Goal: Communication & Community: Share content

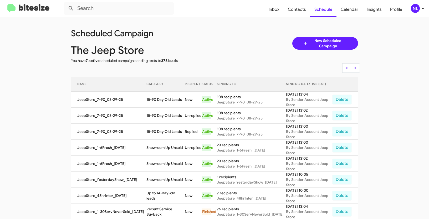
click at [415, 9] on div "NL" at bounding box center [415, 8] width 9 height 9
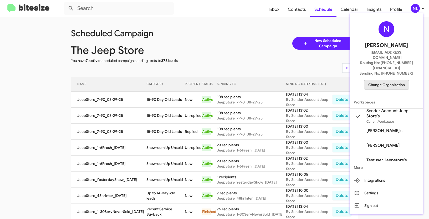
click at [391, 81] on span "Change Organization" at bounding box center [387, 85] width 37 height 9
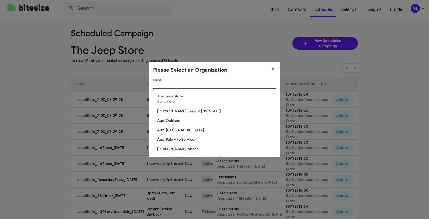
click at [192, 85] on input "Search" at bounding box center [214, 85] width 123 height 4
paste input "[PERSON_NAME] CDJR [PERSON_NAME]"
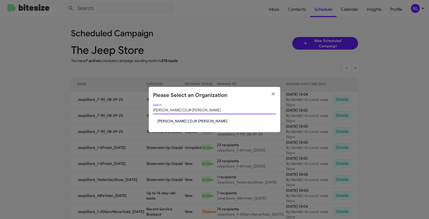
type input "[PERSON_NAME] CDJR [PERSON_NAME]"
click at [178, 123] on span "[PERSON_NAME] CDJR [PERSON_NAME]" at bounding box center [216, 121] width 119 height 5
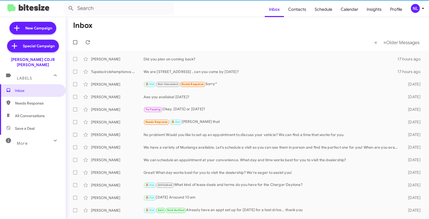
click at [417, 9] on div "NL" at bounding box center [415, 8] width 9 height 9
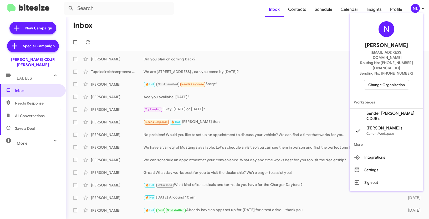
click at [393, 111] on span "Sender Banister CDJR's" at bounding box center [393, 116] width 53 height 11
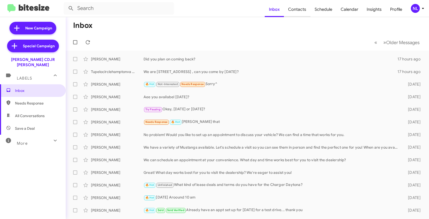
click at [300, 13] on span "Contacts" at bounding box center [297, 9] width 27 height 15
click at [300, 10] on span "Contacts" at bounding box center [297, 9] width 27 height 15
type input "in:groups"
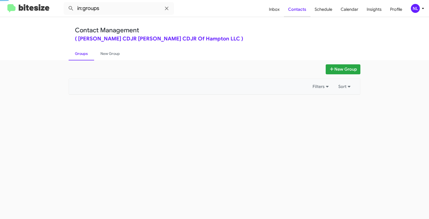
click at [298, 10] on span "Contacts" at bounding box center [297, 9] width 27 height 15
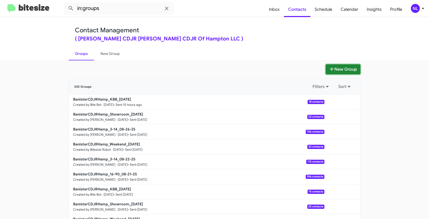
click at [344, 70] on button "New Group" at bounding box center [343, 69] width 35 height 10
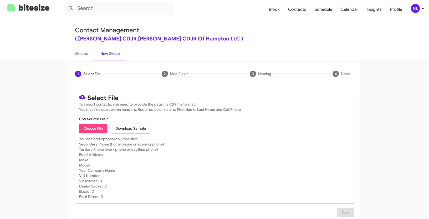
click at [93, 127] on span "Choose File" at bounding box center [92, 128] width 19 height 9
type input "BanisterCDJRHamp_LaborDay__ALL_08-29-25"
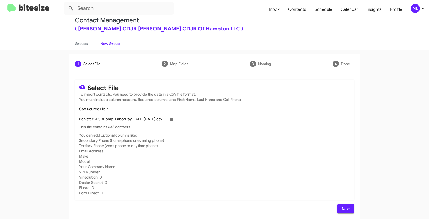
scroll to position [11, 0]
click at [346, 208] on span "Next" at bounding box center [346, 208] width 8 height 9
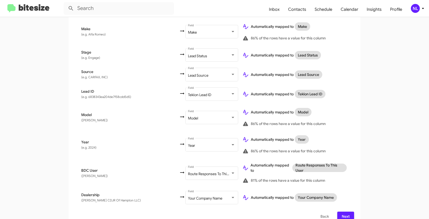
scroll to position [247, 0]
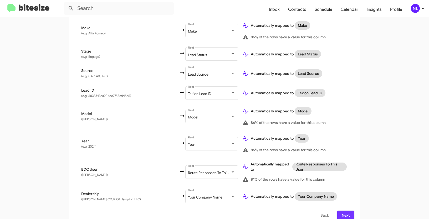
click at [349, 211] on button "Next" at bounding box center [346, 215] width 17 height 9
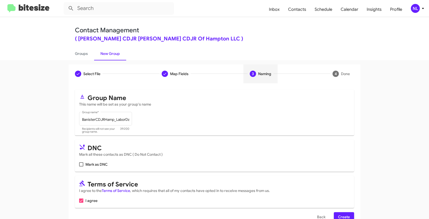
scroll to position [13, 0]
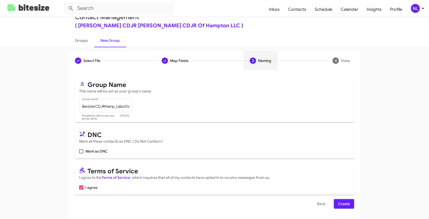
click at [341, 203] on span "Create" at bounding box center [344, 203] width 12 height 9
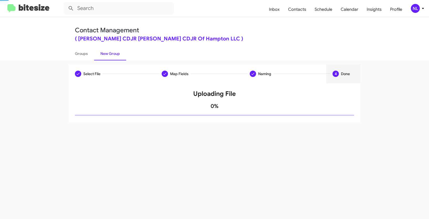
scroll to position [0, 0]
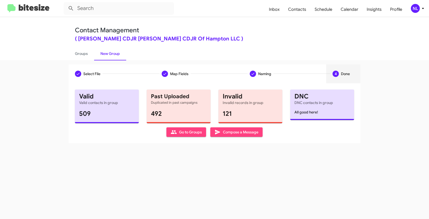
click at [187, 135] on span "Go to Groups" at bounding box center [186, 132] width 31 height 9
type input "in:groups"
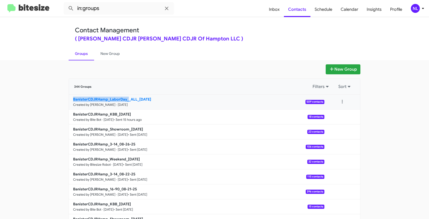
drag, startPoint x: 56, startPoint y: 99, endPoint x: 127, endPoint y: 98, distance: 71.8
click at [127, 98] on app-groups "New Group 344 Groups Filters Sort BanisterCDJRHamp_LaborDay__ALL_08-29-25 Creat…" at bounding box center [214, 161] width 429 height 194
click at [342, 103] on button at bounding box center [342, 102] width 11 height 11
click at [335, 118] on button "View contacts" at bounding box center [327, 116] width 42 height 13
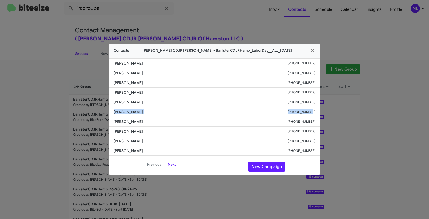
drag, startPoint x: 113, startPoint y: 112, endPoint x: 318, endPoint y: 113, distance: 204.5
click at [318, 113] on li "Rhamar Suggs +17576792065" at bounding box center [214, 112] width 211 height 10
copy div "Rhamar Suggs +17576792065"
click at [274, 168] on button "New Campaign" at bounding box center [266, 167] width 37 height 10
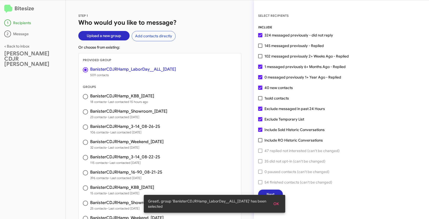
click at [260, 46] on span at bounding box center [260, 46] width 4 height 4
click at [260, 48] on input "145 messaged previously - Replied" at bounding box center [260, 48] width 0 height 0
checkbox input "true"
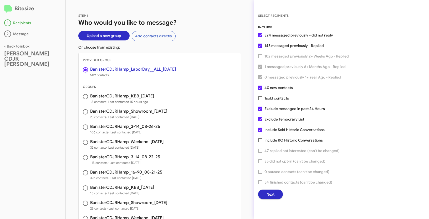
click at [276, 196] on button "Next" at bounding box center [270, 194] width 25 height 9
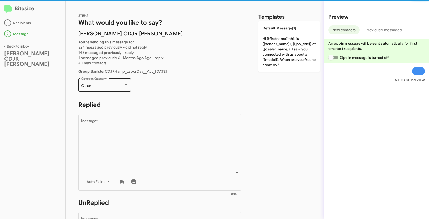
click at [113, 84] on div "Other" at bounding box center [102, 86] width 43 height 4
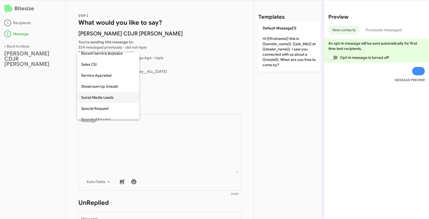
scroll to position [174, 0]
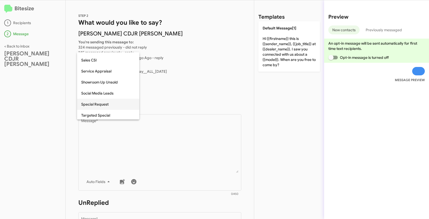
click at [92, 106] on span "Special Request" at bounding box center [108, 104] width 54 height 11
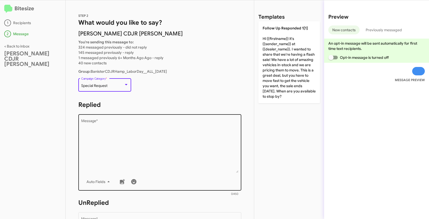
click at [124, 121] on textarea "Message *" at bounding box center [160, 146] width 158 height 54
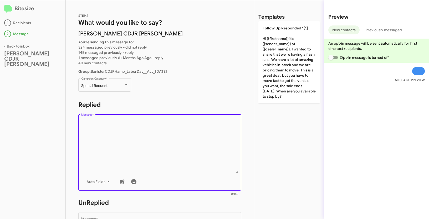
paste textarea ""Hi {{firstname}} it's {{sender_name}} at {{dealer_name}}. Our Labor Day Sales …"
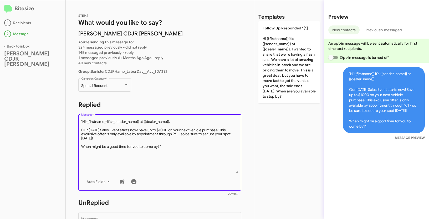
click at [83, 122] on textarea "Message *" at bounding box center [160, 146] width 158 height 54
click at [167, 146] on textarea "Message *" at bounding box center [160, 146] width 158 height 54
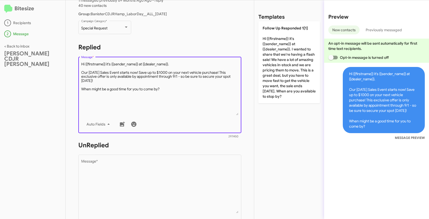
scroll to position [88, 0]
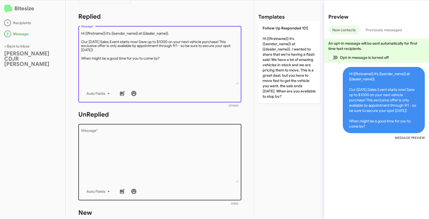
type textarea "Hi {{firstname}} it's {{sender_name}} at {{dealer_name}}. Our Labor Day Sales E…"
click at [146, 146] on textarea "Message *" at bounding box center [160, 156] width 158 height 54
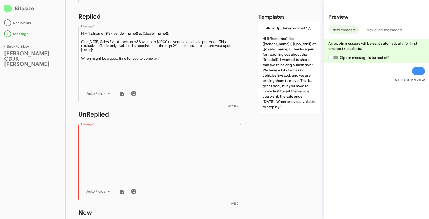
click at [122, 136] on textarea "Message *" at bounding box center [160, 156] width 158 height 54
paste textarea ""Hi {{firstname}} it's {{sender_name}}, {{job_title}} at {{dealer_name}}. Thank…"
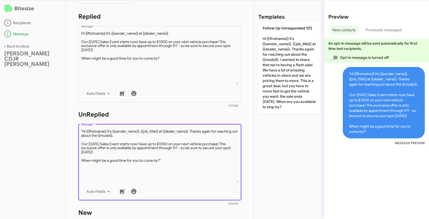
click at [83, 130] on textarea "Message *" at bounding box center [160, 156] width 158 height 54
click at [170, 163] on textarea "Message *" at bounding box center [160, 156] width 158 height 54
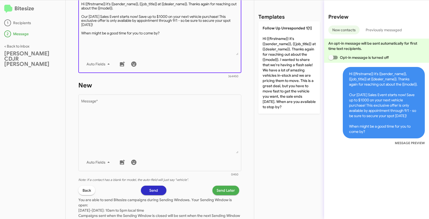
scroll to position [221, 0]
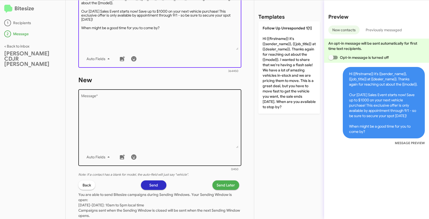
type textarea "Hi {{firstname}} it's {{sender_name}}, {{job_title}} at {{dealer_name}}. Thanks…"
click at [153, 122] on textarea "Message *" at bounding box center [160, 122] width 158 height 54
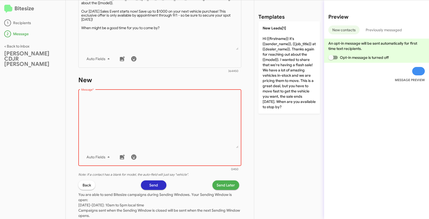
click at [127, 119] on textarea "Message *" at bounding box center [160, 122] width 158 height 54
paste textarea ""Hi {{firstname}} it's {{sender_name}}, {{job_title}} at {{dealer_name}}. Thank…"
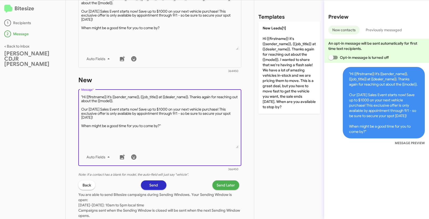
click at [83, 96] on textarea "Message *" at bounding box center [160, 122] width 158 height 54
click at [167, 123] on textarea "Message *" at bounding box center [160, 122] width 158 height 54
click at [166, 130] on textarea "Message *" at bounding box center [160, 122] width 158 height 54
click at [169, 128] on textarea "Message *" at bounding box center [160, 122] width 158 height 54
type textarea "Hi {{firstname}} it's {{sender_name}}, {{job_title}} at {{dealer_name}}. Thanks…"
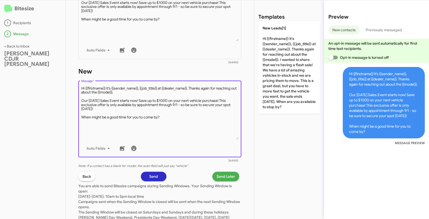
scroll to position [231, 0]
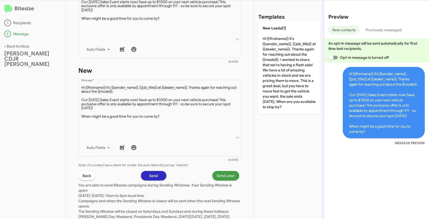
click at [223, 176] on span "Send Later" at bounding box center [226, 175] width 18 height 9
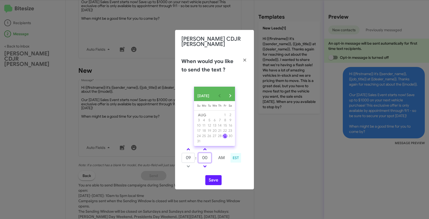
drag, startPoint x: 205, startPoint y: 157, endPoint x: 197, endPoint y: 155, distance: 8.7
click at [197, 155] on tr "09 : 00 AM" at bounding box center [205, 158] width 47 height 11
type input "50"
click at [213, 182] on button "Save" at bounding box center [214, 181] width 16 height 10
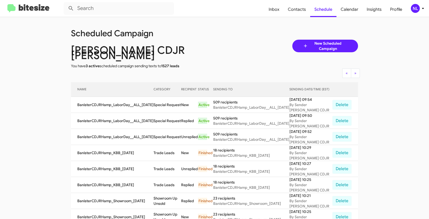
click at [414, 9] on div "NL" at bounding box center [415, 8] width 9 height 9
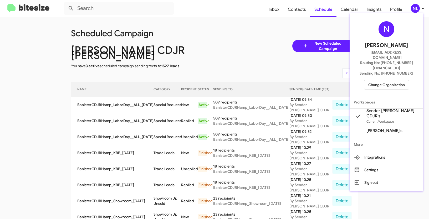
click at [388, 81] on span "Change Organization" at bounding box center [387, 85] width 37 height 9
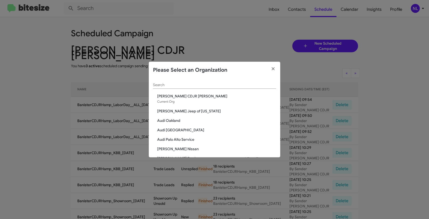
click at [181, 86] on input "Search" at bounding box center [214, 85] width 123 height 4
paste input "[PERSON_NAME] Mitsubishi"
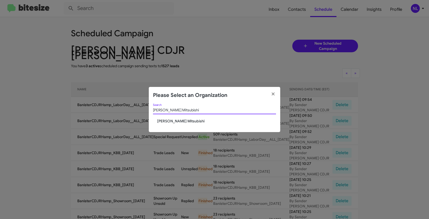
type input "[PERSON_NAME] Mitsubishi"
click at [164, 122] on span "[PERSON_NAME] Mitsubishi" at bounding box center [216, 121] width 119 height 5
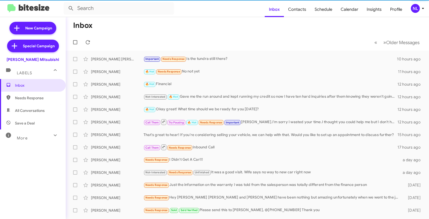
click at [415, 8] on div "NL" at bounding box center [415, 8] width 9 height 9
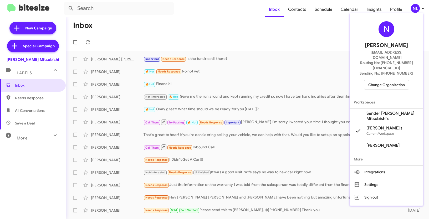
click at [378, 111] on span "Sender [PERSON_NAME] Mitsubishi's" at bounding box center [393, 116] width 53 height 11
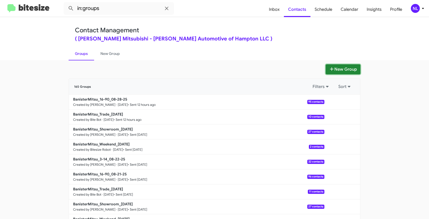
click at [345, 70] on button "New Group" at bounding box center [343, 69] width 35 height 10
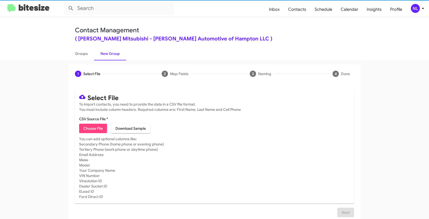
click at [84, 130] on span "Choose File" at bounding box center [92, 128] width 19 height 9
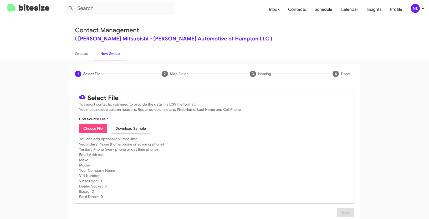
type input "BanisterMitsu_LaborDay__ALL_08-29-25"
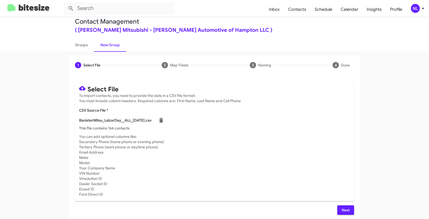
scroll to position [11, 0]
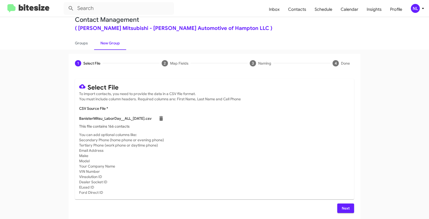
click at [348, 211] on span "Next" at bounding box center [346, 208] width 8 height 9
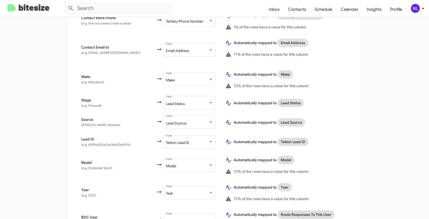
scroll to position [247, 0]
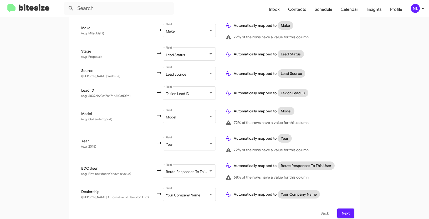
click at [345, 209] on span "Next" at bounding box center [346, 213] width 8 height 9
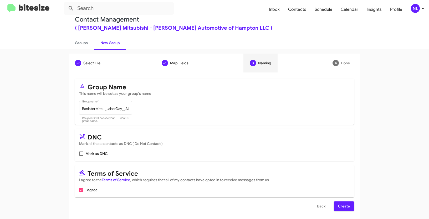
scroll to position [13, 0]
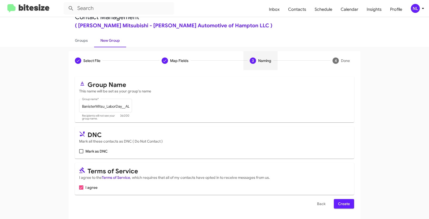
click at [348, 205] on span "Create" at bounding box center [344, 203] width 12 height 9
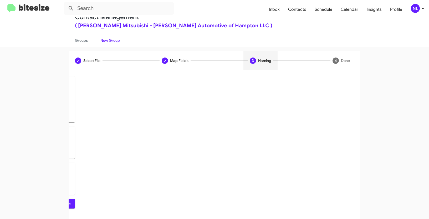
scroll to position [0, 0]
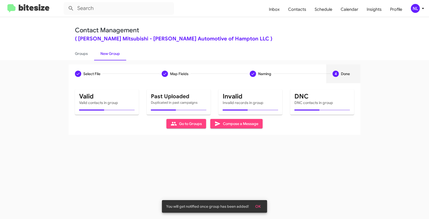
click at [263, 206] on button "OK" at bounding box center [258, 206] width 14 height 9
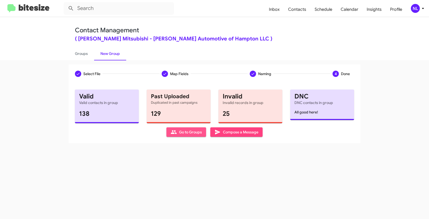
click at [178, 129] on span "Go to Groups" at bounding box center [186, 132] width 31 height 9
type input "in:groups"
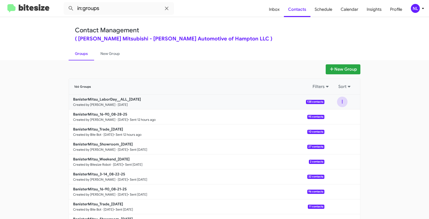
click at [341, 101] on button at bounding box center [342, 102] width 11 height 11
click at [333, 114] on button "View contacts" at bounding box center [327, 116] width 42 height 13
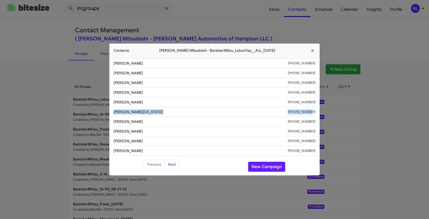
drag, startPoint x: 112, startPoint y: 112, endPoint x: 318, endPoint y: 110, distance: 206.8
click at [318, 110] on li "Katrina Washington +17577813926" at bounding box center [214, 112] width 211 height 10
copy div "Katrina Washington +17577813926"
click at [266, 168] on button "New Campaign" at bounding box center [266, 167] width 37 height 10
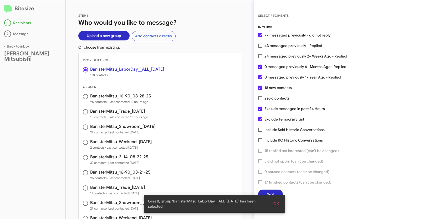
click at [261, 46] on span at bounding box center [260, 46] width 4 height 4
click at [261, 48] on input "43 messaged previously - Replied" at bounding box center [260, 48] width 0 height 0
checkbox input "true"
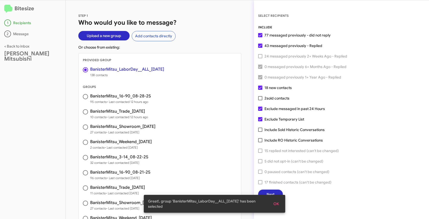
click at [278, 204] on span "OK" at bounding box center [277, 203] width 6 height 9
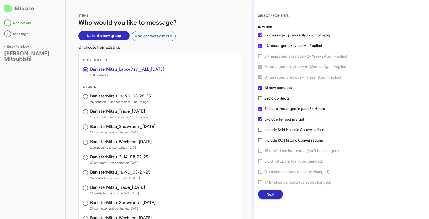
click at [261, 111] on label "Exclude messaged in past 24 Hours" at bounding box center [291, 109] width 67 height 6
click at [261, 111] on input "Exclude messaged in past 24 Hours" at bounding box center [260, 111] width 0 height 0
checkbox input "false"
click at [271, 194] on span "Next" at bounding box center [271, 194] width 8 height 9
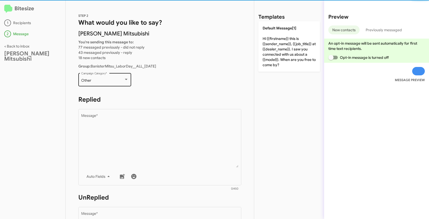
click at [113, 80] on div "Other" at bounding box center [102, 81] width 43 height 4
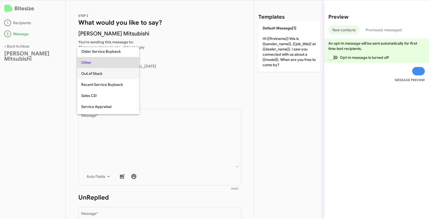
scroll to position [153, 0]
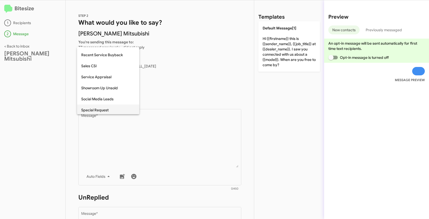
click at [102, 109] on span "Special Request" at bounding box center [108, 110] width 54 height 11
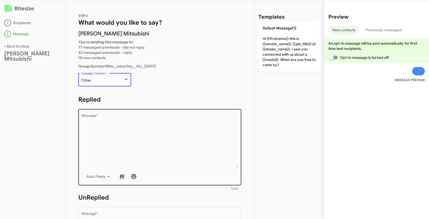
scroll to position [165, 0]
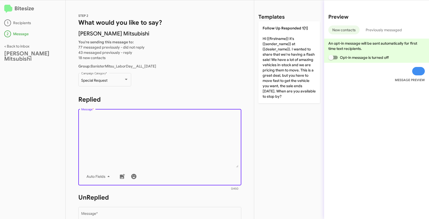
click at [118, 131] on textarea "Message *" at bounding box center [160, 141] width 158 height 54
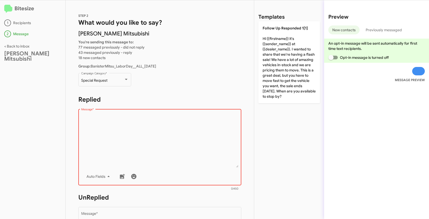
click at [144, 133] on textarea "Message *" at bounding box center [160, 141] width 158 height 54
paste textarea ""Hi {{firstname}} it's {{sender_name}} at {{dealer_name}}. Our Labor Day Sales …"
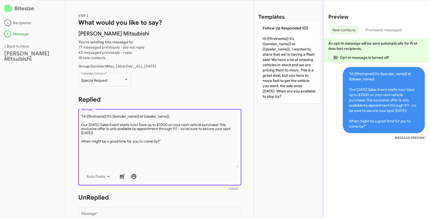
click at [83, 115] on textarea "Message *" at bounding box center [160, 141] width 158 height 54
click at [180, 139] on textarea "Message *" at bounding box center [160, 141] width 158 height 54
click at [174, 142] on textarea "Message *" at bounding box center [160, 141] width 158 height 54
type textarea "Hi {{firstname}} it's {{sender_name}} at {{dealer_name}}. Our Labor Day Sales E…"
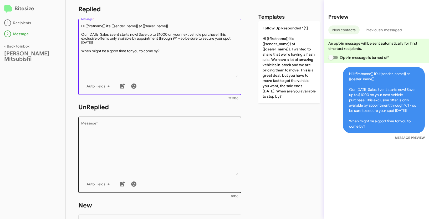
click at [131, 144] on textarea "Message *" at bounding box center [160, 149] width 158 height 54
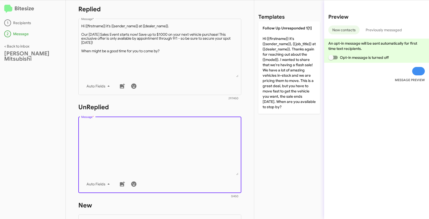
paste textarea ""Hi {{firstname}} it's {{sender_name}}, {{job_title}} at {{dealer_name}}. Thank…"
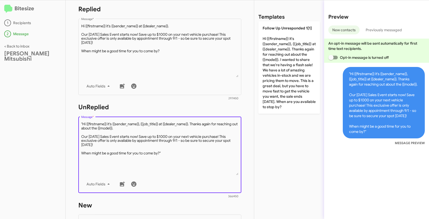
click at [83, 123] on textarea "Message *" at bounding box center [160, 149] width 158 height 54
click at [177, 149] on textarea "Message *" at bounding box center [160, 149] width 158 height 54
click at [173, 152] on textarea "Message *" at bounding box center [160, 149] width 158 height 54
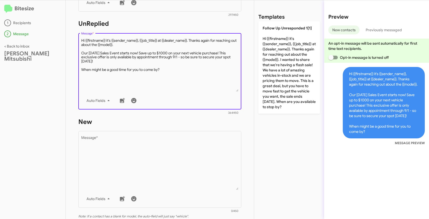
scroll to position [230, 0]
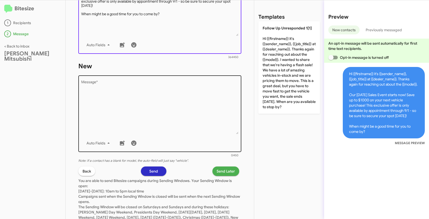
type textarea "Hi {{firstname}} it's {{sender_name}}, {{job_title}} at {{dealer_name}}. Thanks…"
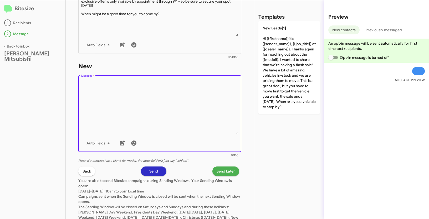
click at [163, 109] on textarea "Message *" at bounding box center [160, 108] width 158 height 54
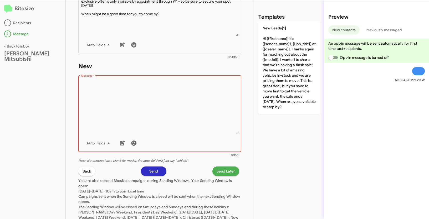
click at [132, 110] on textarea "Message *" at bounding box center [160, 108] width 158 height 54
paste textarea ""Hi {{firstname}} it's {{sender_name}}, {{job_title}} at {{dealer_name}}. Thank…"
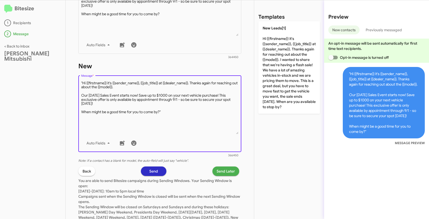
click at [83, 83] on textarea "Message *" at bounding box center [160, 108] width 158 height 54
click at [179, 113] on textarea "Message *" at bounding box center [160, 108] width 158 height 54
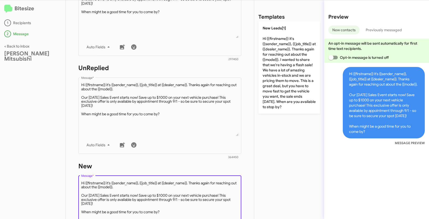
scroll to position [126, 0]
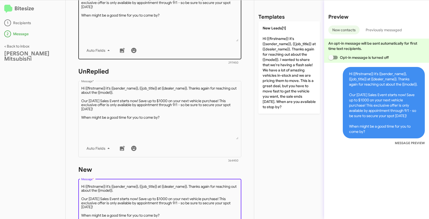
type textarea "Hi {{firstname}} it's {{sender_name}}, {{job_title}} at {{dealer_name}}. Thanks…"
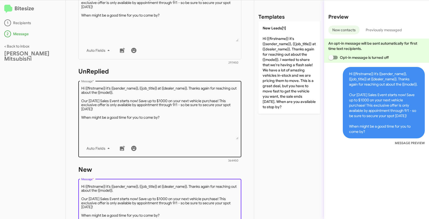
scroll to position [252, 0]
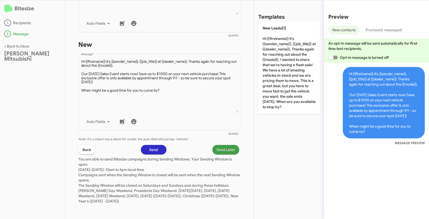
click at [227, 149] on span "Send Later" at bounding box center [226, 149] width 18 height 9
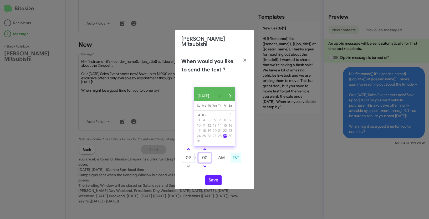
drag, startPoint x: 209, startPoint y: 158, endPoint x: 198, endPoint y: 154, distance: 12.4
click at [198, 154] on tr "09 : 00 AM" at bounding box center [205, 158] width 47 height 11
type input "45"
click at [214, 178] on button "Save" at bounding box center [214, 181] width 16 height 10
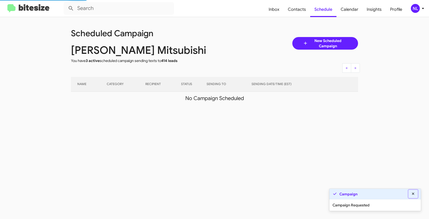
click at [415, 195] on icon at bounding box center [413, 194] width 5 height 4
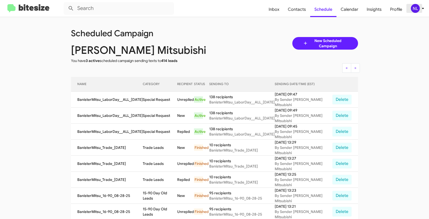
click at [417, 8] on div "NL" at bounding box center [415, 8] width 9 height 9
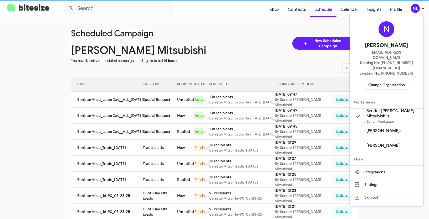
click at [384, 81] on span "Change Organization" at bounding box center [387, 85] width 37 height 9
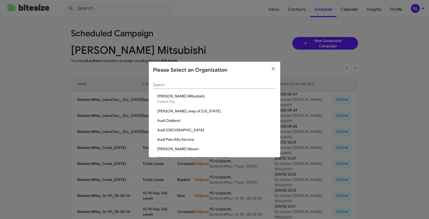
click at [179, 84] on input "Search" at bounding box center [214, 85] width 123 height 4
paste input "Banister Nissan Norfolk"
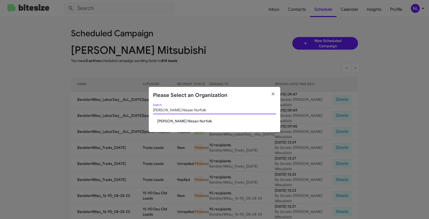
type input "Banister Nissan Norfolk"
click at [179, 122] on span "Banister Nissan Norfolk" at bounding box center [216, 121] width 119 height 5
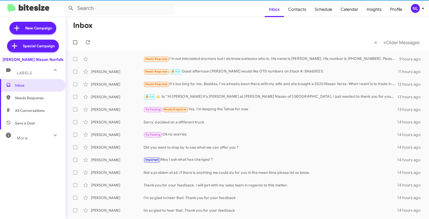
click at [415, 9] on div "NL" at bounding box center [415, 8] width 9 height 9
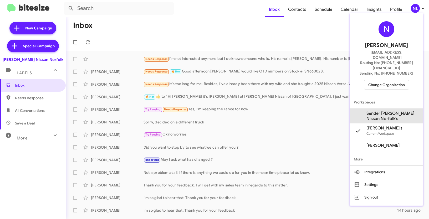
click at [378, 111] on span "Sender [PERSON_NAME] Nissan Norfolk's" at bounding box center [393, 116] width 53 height 11
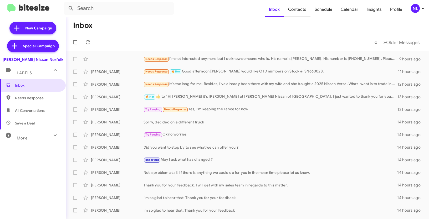
click at [300, 9] on span "Contacts" at bounding box center [297, 9] width 27 height 15
type input "in:groups"
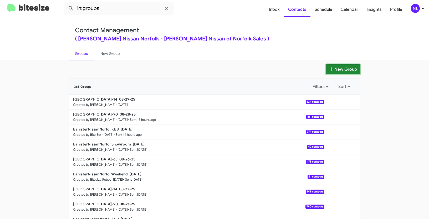
click at [342, 69] on button "New Group" at bounding box center [343, 69] width 35 height 10
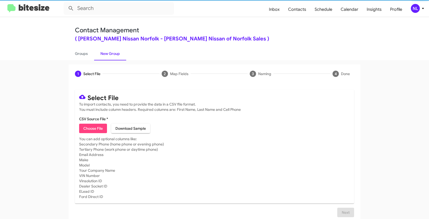
click at [85, 130] on span "Choose File" at bounding box center [92, 128] width 19 height 9
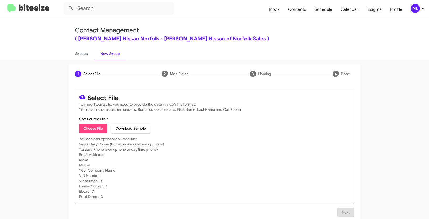
type input "BanisterNissanNorfo_LaborDay__ALL_08-29-25"
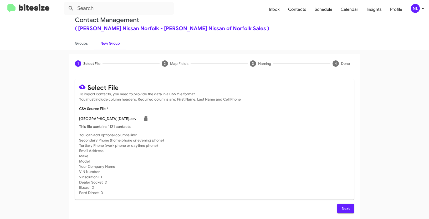
scroll to position [11, 0]
click at [346, 210] on span "Next" at bounding box center [346, 208] width 8 height 9
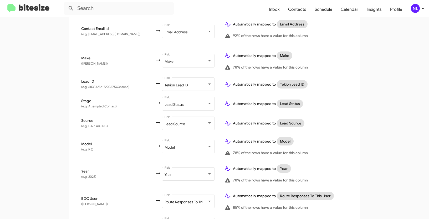
scroll to position [247, 0]
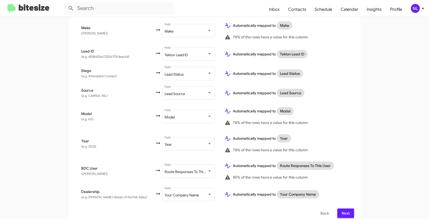
click at [344, 209] on span "Next" at bounding box center [346, 213] width 8 height 9
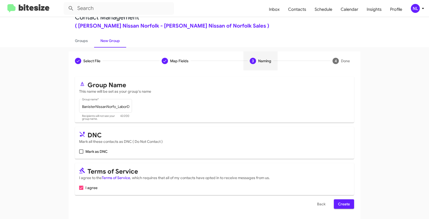
scroll to position [13, 0]
click at [346, 202] on span "Create" at bounding box center [344, 203] width 12 height 9
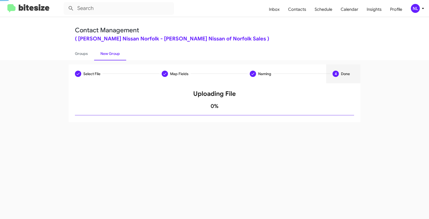
scroll to position [0, 0]
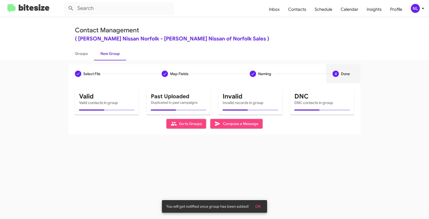
click at [259, 208] on span "OK" at bounding box center [259, 206] width 6 height 9
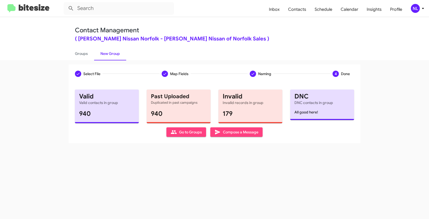
click at [183, 133] on span "Go to Groups" at bounding box center [186, 132] width 31 height 9
type input "in:groups"
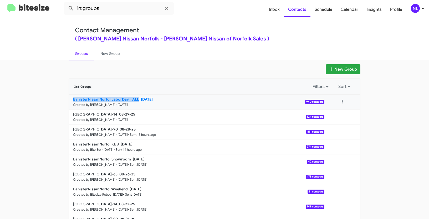
drag, startPoint x: 52, startPoint y: 101, endPoint x: 137, endPoint y: 98, distance: 85.6
click at [137, 98] on app-groups "New Group 366 Groups Filters Sort BanisterNissanNorfo_LaborDay__ALL_08-29-25 Cr…" at bounding box center [214, 161] width 429 height 194
click at [341, 102] on button at bounding box center [342, 102] width 11 height 11
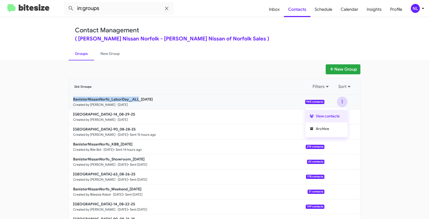
click at [330, 121] on button "View contacts" at bounding box center [327, 116] width 42 height 13
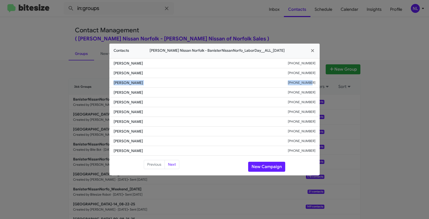
drag, startPoint x: 112, startPoint y: 82, endPoint x: 321, endPoint y: 83, distance: 208.9
click at [321, 83] on modal-container "Contacts Banister Nissan Norfolk - BanisterNissanNorfo_LaborDay__ALL_08-29-25 J…" at bounding box center [214, 109] width 429 height 219
copy div "Kyheem Wyche +17576101135"
click at [261, 168] on button "New Campaign" at bounding box center [266, 167] width 37 height 10
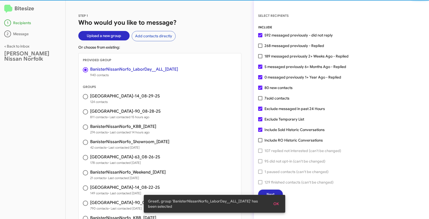
click at [274, 203] on span "OK" at bounding box center [277, 203] width 6 height 9
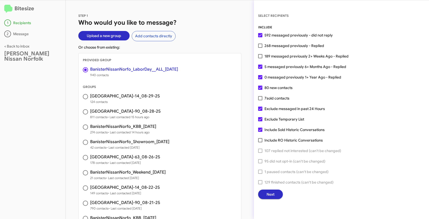
click at [261, 46] on span at bounding box center [260, 46] width 4 height 4
click at [261, 48] on input "268 messaged previously - Replied" at bounding box center [260, 48] width 0 height 0
checkbox input "true"
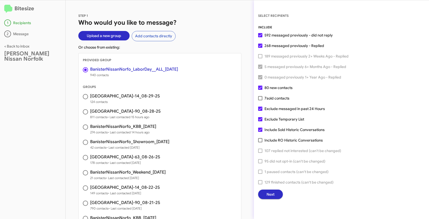
click at [267, 195] on span "Next" at bounding box center [271, 194] width 8 height 9
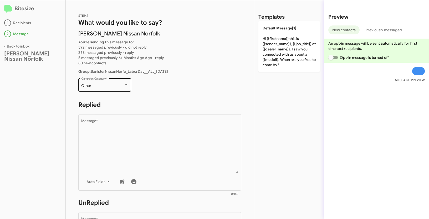
click at [111, 85] on div "Other" at bounding box center [102, 86] width 43 height 4
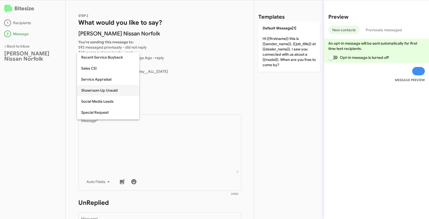
scroll to position [169, 0]
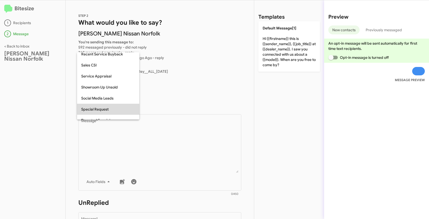
click at [104, 108] on span "Special Request" at bounding box center [108, 109] width 54 height 11
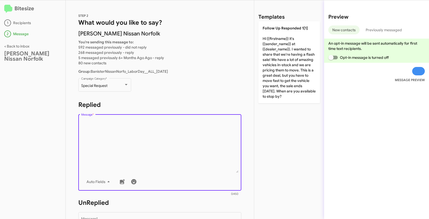
click at [113, 131] on textarea "Message *" at bounding box center [160, 146] width 158 height 54
paste textarea ""Hi {{firstname}} it's {{sender_name}} at {{dealer_name}}. Our Labor Day Sales …"
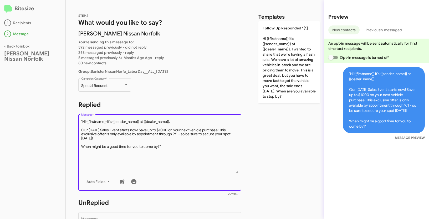
click at [83, 122] on textarea "Message *" at bounding box center [160, 146] width 158 height 54
click at [170, 147] on textarea "Message *" at bounding box center [160, 146] width 158 height 54
type textarea "Hi {{firstname}} it's {{sender_name}} at {{dealer_name}}. Our Labor Day Sales E…"
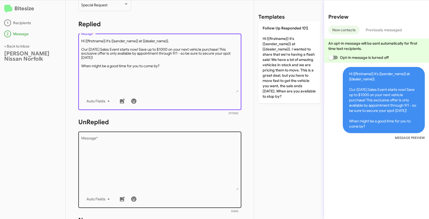
click at [143, 152] on textarea "Message *" at bounding box center [160, 164] width 158 height 54
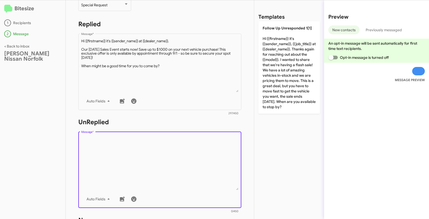
paste textarea ""Hi {{firstname}} it's {{sender_name}}, {{job_title}} at {{dealer_name}}. Thank…"
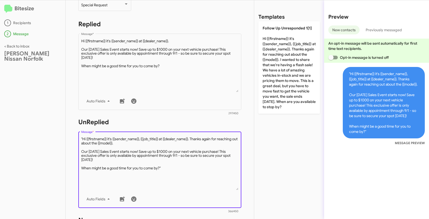
click at [83, 138] on textarea "Message *" at bounding box center [160, 164] width 158 height 54
click at [177, 168] on textarea "Message *" at bounding box center [160, 164] width 158 height 54
type textarea "Hi {{firstname}} it's {{sender_name}}, {{job_title}} at {{dealer_name}}. Thanks…"
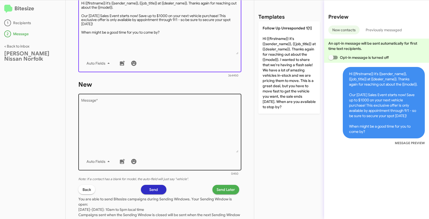
click at [167, 125] on textarea "Message *" at bounding box center [160, 126] width 158 height 54
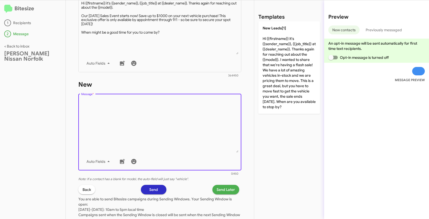
paste textarea ""Hi {{firstname}} it's {{sender_name}}, {{job_title}} at {{dealer_name}}. Thank…"
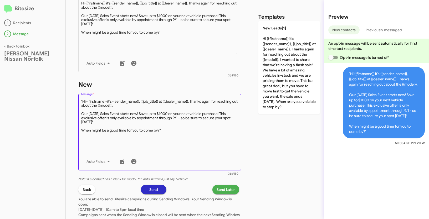
click at [83, 100] on textarea "Message *" at bounding box center [160, 126] width 158 height 54
click at [168, 132] on textarea "Message *" at bounding box center [160, 126] width 158 height 54
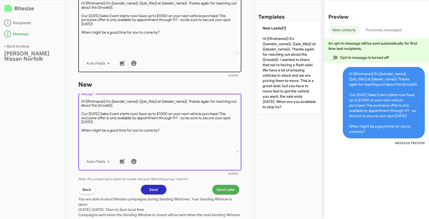
type textarea "Hi {{firstname}} it's {{sender_name}}, {{job_title}} at {{dealer_name}}. Thanks…"
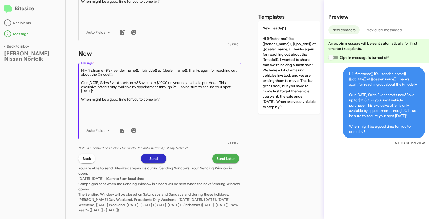
scroll to position [248, 0]
click at [224, 161] on span "Send Later" at bounding box center [226, 158] width 18 height 9
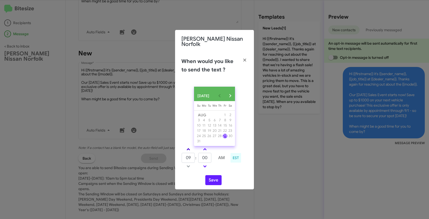
click at [190, 149] on link at bounding box center [188, 150] width 9 height 6
type input "11"
drag, startPoint x: 210, startPoint y: 159, endPoint x: 198, endPoint y: 155, distance: 12.6
click at [198, 155] on td "00" at bounding box center [205, 158] width 14 height 11
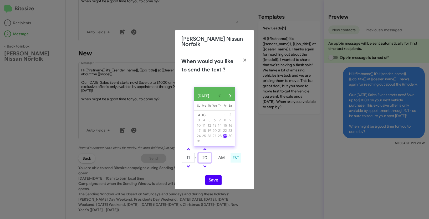
type input "20"
click at [215, 180] on button "Save" at bounding box center [214, 181] width 16 height 10
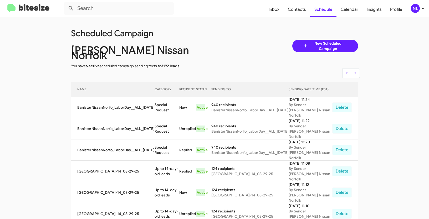
click at [416, 8] on div "NL" at bounding box center [415, 8] width 9 height 9
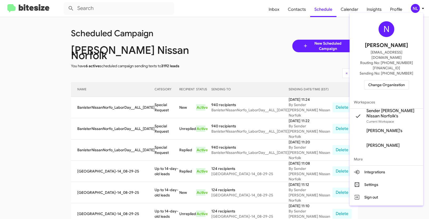
click at [381, 81] on span "Change Organization" at bounding box center [387, 85] width 37 height 9
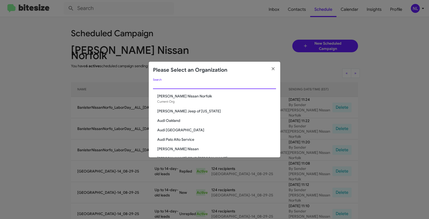
click at [171, 85] on input "Search" at bounding box center [214, 85] width 123 height 4
paste input "Tony Honda Sales"
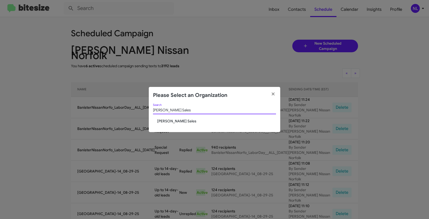
type input "Tony Honda Sales"
click at [167, 119] on span "Tony Honda Sales" at bounding box center [216, 121] width 119 height 5
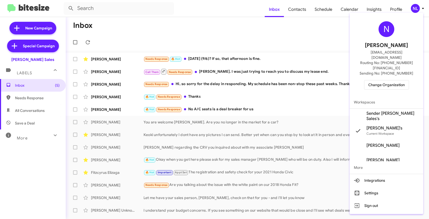
click at [375, 111] on span "Sender [PERSON_NAME] Sales's" at bounding box center [393, 116] width 53 height 11
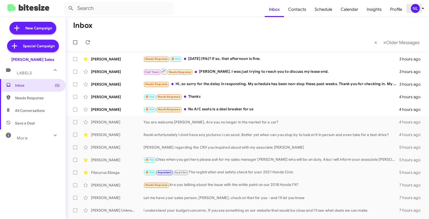
click at [416, 9] on div "NL" at bounding box center [415, 8] width 9 height 9
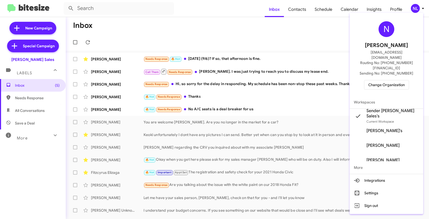
click at [292, 35] on div at bounding box center [214, 109] width 429 height 219
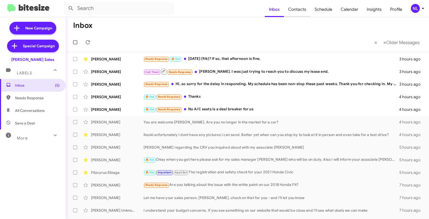
click at [293, 12] on span "Contacts" at bounding box center [297, 9] width 27 height 15
type input "in:groups"
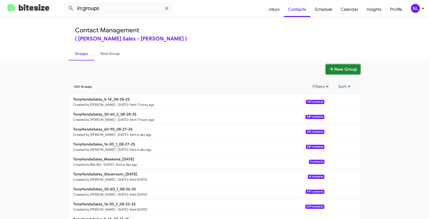
click at [337, 69] on button "New Group" at bounding box center [343, 69] width 35 height 10
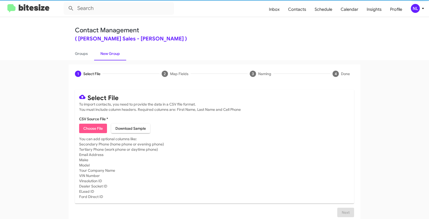
click at [88, 128] on span "Choose File" at bounding box center [92, 128] width 19 height 9
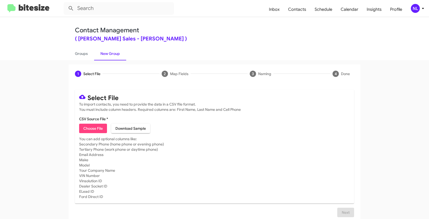
type input "TonyHondaSales_LaborDay__ALL_[DATE]"
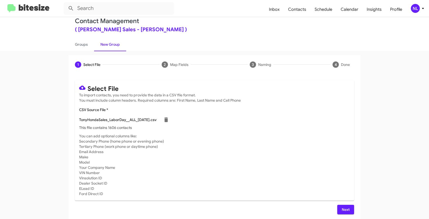
scroll to position [11, 0]
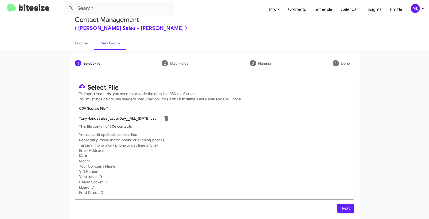
click at [346, 206] on span "Next" at bounding box center [346, 208] width 8 height 9
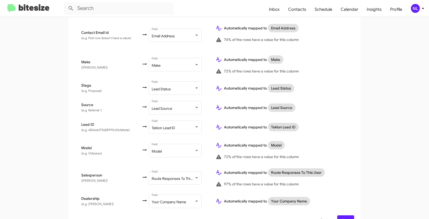
scroll to position [220, 0]
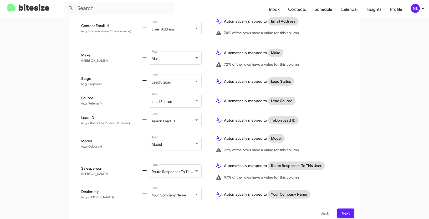
click at [349, 209] on button "Next" at bounding box center [346, 213] width 17 height 9
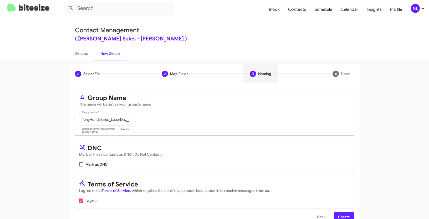
scroll to position [13, 0]
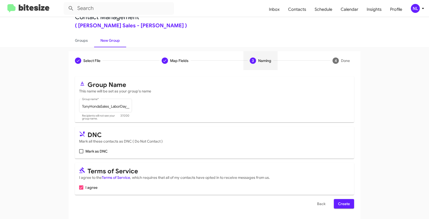
click at [347, 202] on span "Create" at bounding box center [344, 203] width 12 height 9
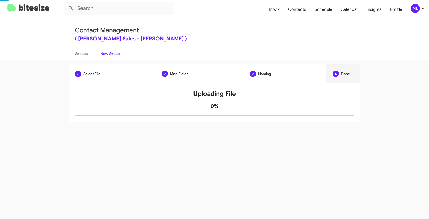
scroll to position [0, 0]
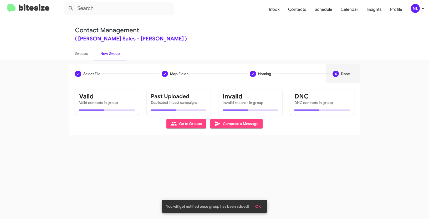
click at [260, 208] on span "OK" at bounding box center [259, 206] width 6 height 9
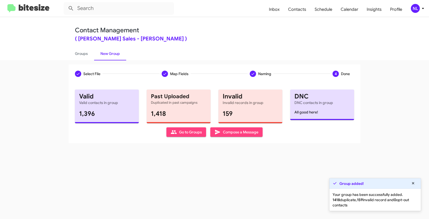
click at [179, 133] on span "Go to Groups" at bounding box center [186, 132] width 31 height 9
type input "in:groups"
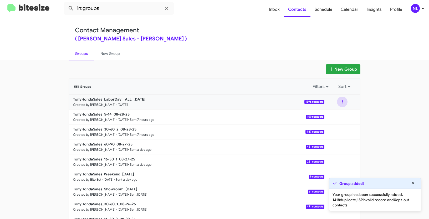
drag, startPoint x: 339, startPoint y: 102, endPoint x: 338, endPoint y: 105, distance: 3.4
click at [339, 102] on button at bounding box center [342, 102] width 11 height 11
click at [329, 115] on button "View contacts" at bounding box center [327, 116] width 42 height 13
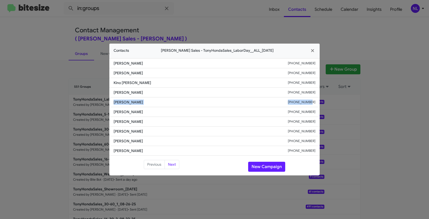
drag, startPoint x: 114, startPoint y: 103, endPoint x: 326, endPoint y: 100, distance: 212.1
click at [326, 100] on modal-container "Contacts [PERSON_NAME] Sales - TonyHondaSales_LaborDay__ALL_[DATE] [PERSON_NAME…" at bounding box center [214, 109] width 429 height 219
copy div "[PERSON_NAME] [PHONE_NUMBER]"
click at [263, 167] on button "New Campaign" at bounding box center [266, 167] width 37 height 10
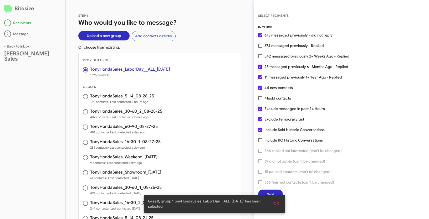
click at [277, 205] on span "OK" at bounding box center [277, 203] width 6 height 9
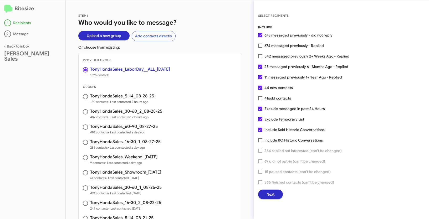
click at [263, 48] on label "674 messaged previously - Replied" at bounding box center [291, 46] width 66 height 6
click at [261, 48] on input "674 messaged previously - Replied" at bounding box center [260, 48] width 0 height 0
checkbox input "true"
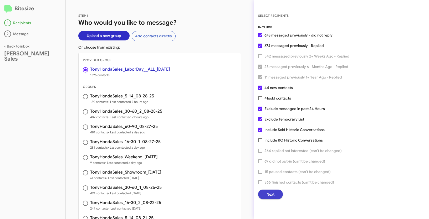
click at [276, 193] on button "Next" at bounding box center [270, 194] width 25 height 9
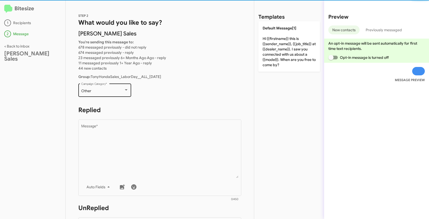
click at [123, 93] on div "Other" at bounding box center [102, 91] width 43 height 4
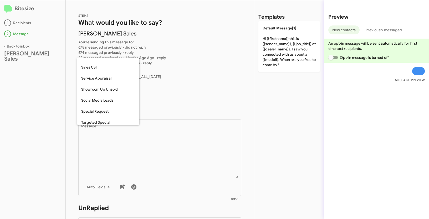
scroll to position [174, 0]
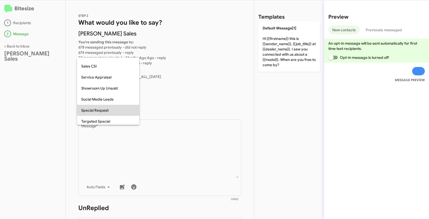
click at [96, 109] on span "Special Request" at bounding box center [108, 110] width 54 height 11
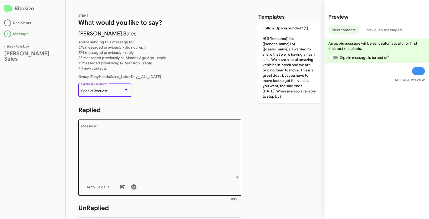
click at [126, 141] on textarea "Message *" at bounding box center [160, 152] width 158 height 54
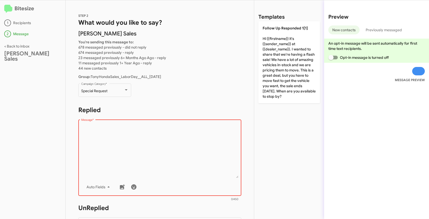
click at [132, 146] on textarea "Message *" at bounding box center [160, 152] width 158 height 54
paste textarea ""Hi {{firstname}} it's {{sender_name}} at {{dealer_name}}. We’re celebrating [D…"
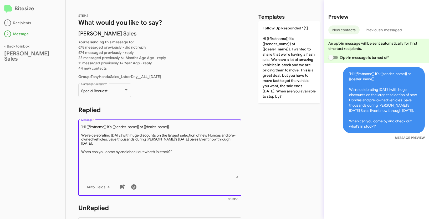
click at [83, 128] on textarea "Message *" at bounding box center [160, 152] width 158 height 54
click at [182, 149] on textarea "Message *" at bounding box center [160, 152] width 158 height 54
click at [182, 152] on textarea "Message *" at bounding box center [160, 152] width 158 height 54
type textarea "Hi {{firstname}} it's {{sender_name}} at {{dealer_name}}. We’re celebrating [DA…"
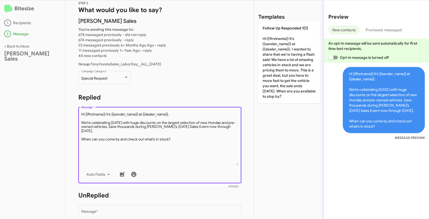
scroll to position [36, 0]
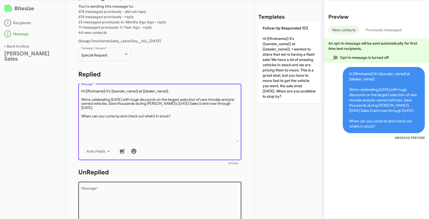
click at [158, 190] on textarea "Message *" at bounding box center [160, 214] width 158 height 54
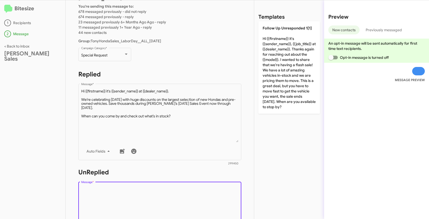
paste textarea ""Hi {{firstname}} it's {{sender_name}}, {{job_title}} at {{dealer_name}}. Thank…"
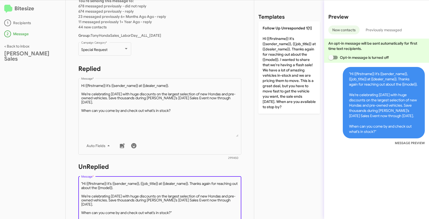
scroll to position [77, 0]
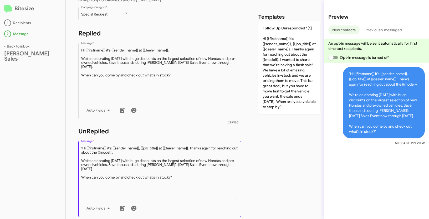
click at [83, 148] on textarea "Message *" at bounding box center [160, 173] width 158 height 54
click at [183, 180] on textarea "Message *" at bounding box center [160, 173] width 158 height 54
click at [180, 176] on textarea "Message *" at bounding box center [160, 173] width 158 height 54
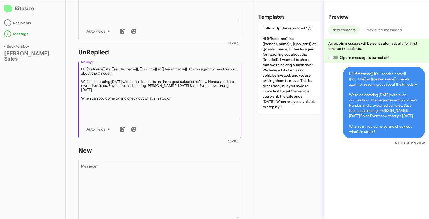
scroll to position [158, 0]
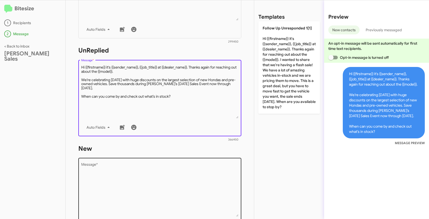
type textarea "Hi {{firstname}} it's {{sender_name}}, {{job_title}} at {{dealer_name}}. Thanks…"
click at [155, 182] on textarea "Message *" at bounding box center [160, 190] width 158 height 54
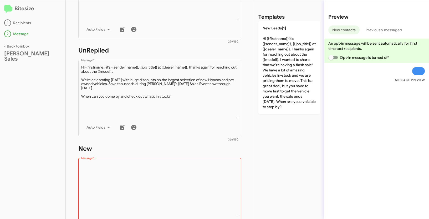
click at [119, 177] on textarea "Message *" at bounding box center [160, 190] width 158 height 54
paste textarea ""Hi {{firstname}} it's {{sender_name}}, {{job_title}} at {{dealer_name}}. Thank…"
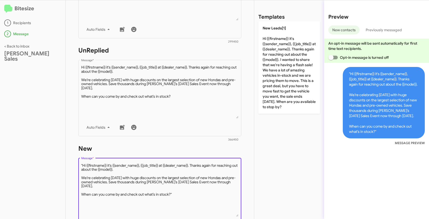
click at [83, 165] on textarea "Message *" at bounding box center [160, 190] width 158 height 54
click at [189, 195] on textarea "Message *" at bounding box center [160, 190] width 158 height 54
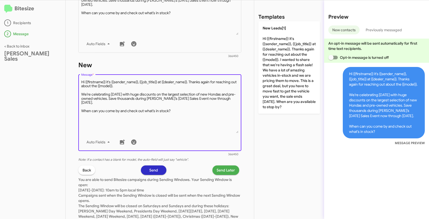
type textarea "Hi {{firstname}} it's {{sender_name}}, {{job_title}} at {{dealer_name}}. Thanks…"
click at [220, 172] on span "Send Later" at bounding box center [226, 170] width 18 height 9
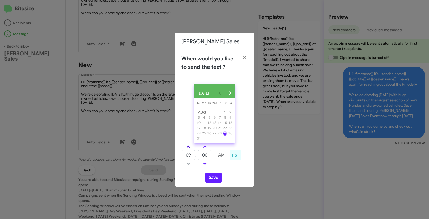
click at [188, 149] on span at bounding box center [188, 147] width 3 height 3
type input "12"
drag, startPoint x: 209, startPoint y: 159, endPoint x: 198, endPoint y: 155, distance: 11.4
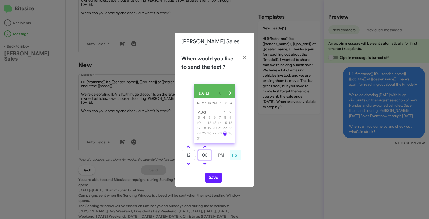
click at [198, 155] on tr "12 : 00 PM" at bounding box center [205, 155] width 47 height 11
type input "35"
click at [212, 182] on button "Save" at bounding box center [214, 178] width 16 height 10
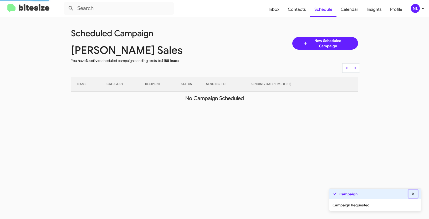
click at [413, 194] on icon at bounding box center [413, 194] width 2 height 2
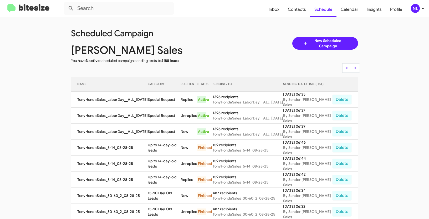
click at [416, 9] on div "NL" at bounding box center [415, 8] width 9 height 9
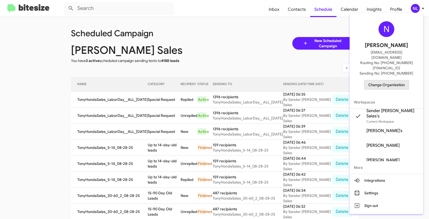
click at [387, 81] on span "Change Organization" at bounding box center [387, 85] width 37 height 9
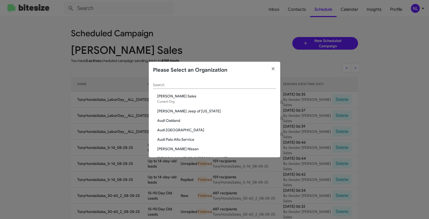
click at [191, 82] on div "Search" at bounding box center [214, 84] width 123 height 10
paste input "[PERSON_NAME] Jeep of [US_STATE]"
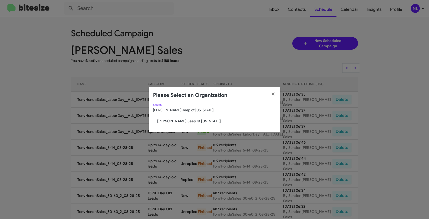
type input "[PERSON_NAME] Jeep of [US_STATE]"
click at [175, 118] on div "Adams Jeep of Maryland Search" at bounding box center [214, 111] width 123 height 15
click at [174, 119] on span "Adams Jeep of Maryland" at bounding box center [216, 121] width 119 height 5
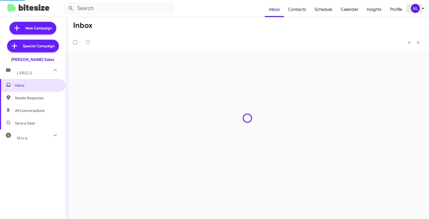
click at [416, 10] on div "NL" at bounding box center [415, 8] width 9 height 9
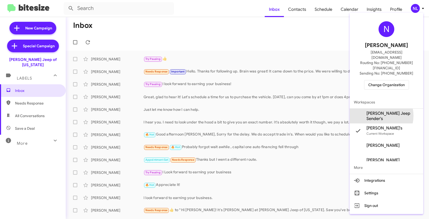
click at [385, 111] on span "[PERSON_NAME] Jeep Sender's" at bounding box center [393, 116] width 53 height 11
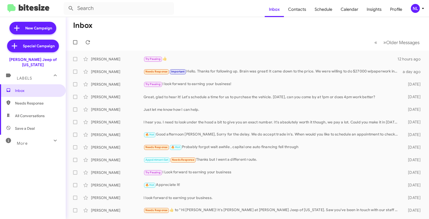
click at [416, 11] on div "NL" at bounding box center [415, 8] width 9 height 9
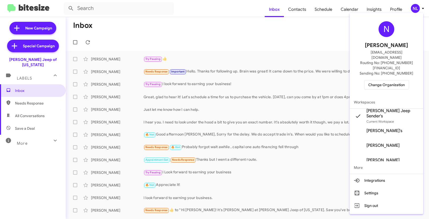
click at [301, 39] on div at bounding box center [214, 109] width 429 height 219
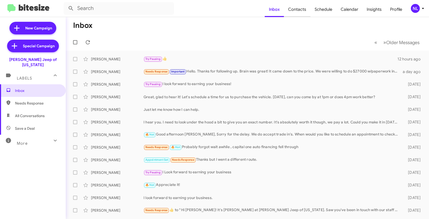
click at [301, 12] on span "Contacts" at bounding box center [297, 9] width 27 height 15
type input "in:groups"
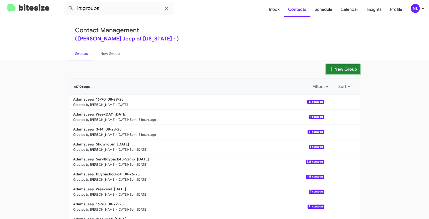
click at [353, 71] on button "New Group" at bounding box center [343, 69] width 35 height 10
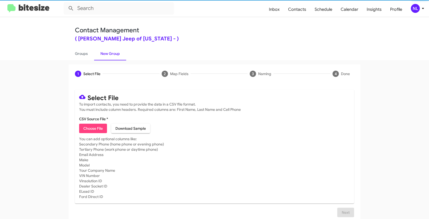
click at [90, 128] on span "Choose File" at bounding box center [92, 128] width 19 height 9
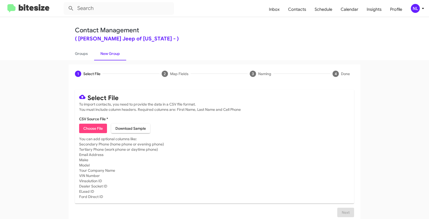
type input "AdamsJeep_LaborDay__ALL_08-29-25"
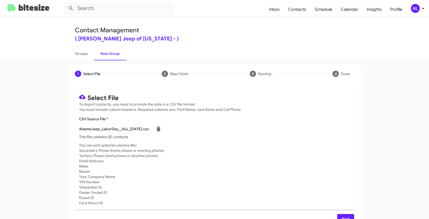
scroll to position [11, 0]
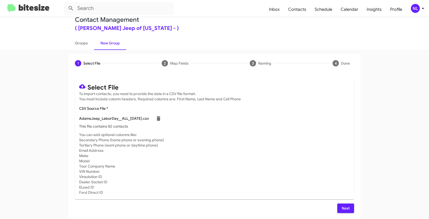
click at [347, 208] on span "Next" at bounding box center [346, 208] width 8 height 9
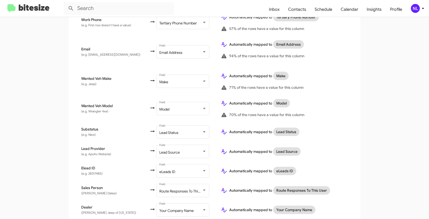
scroll to position [247, 0]
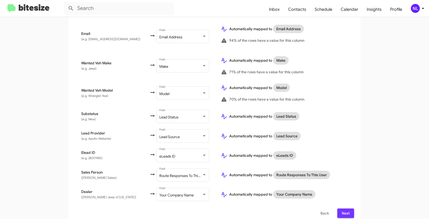
click at [344, 210] on span "Next" at bounding box center [346, 213] width 8 height 9
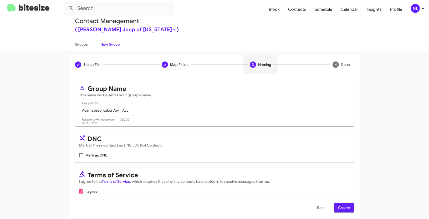
scroll to position [13, 0]
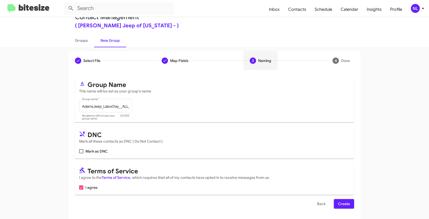
click at [346, 204] on span "Create" at bounding box center [344, 203] width 12 height 9
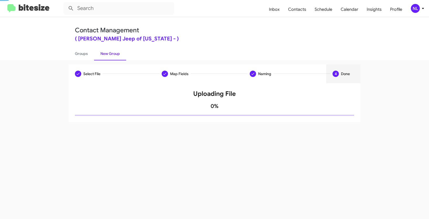
scroll to position [0, 0]
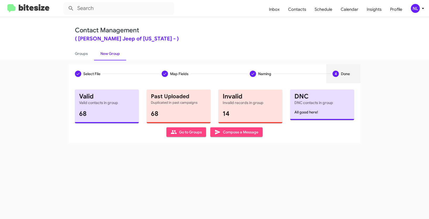
click at [190, 134] on span "Go to Groups" at bounding box center [186, 132] width 31 height 9
type input "in:groups"
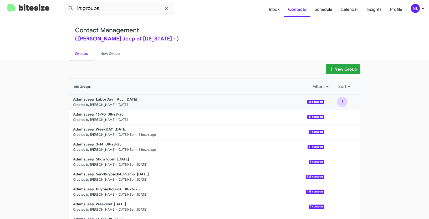
click at [340, 102] on button at bounding box center [342, 102] width 11 height 11
click at [328, 117] on button "View contacts" at bounding box center [327, 116] width 42 height 13
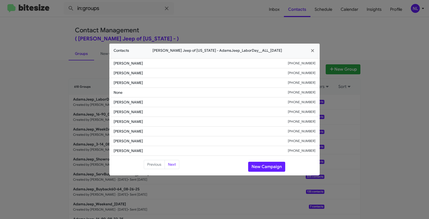
drag, startPoint x: 292, startPoint y: 121, endPoint x: 327, endPoint y: 122, distance: 34.8
click at [327, 122] on modal-container "Contacts Adams Jeep of Maryland - AdamsJeep_LaborDay__ALL_08-29-25 Lily Waddell…" at bounding box center [214, 109] width 429 height 219
copy div "+12402052814"
click at [266, 169] on button "New Campaign" at bounding box center [266, 167] width 37 height 10
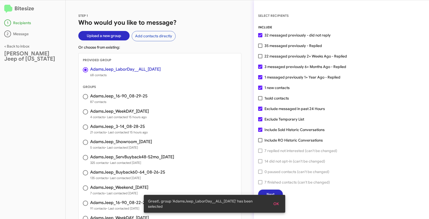
click at [279, 204] on span "OK" at bounding box center [277, 203] width 6 height 9
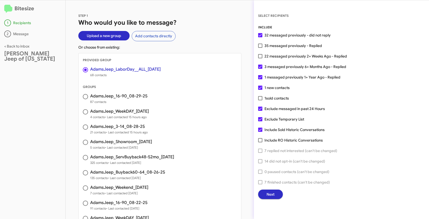
click at [259, 44] on span at bounding box center [260, 46] width 4 height 4
click at [260, 48] on input "35 messaged previously - Replied" at bounding box center [260, 48] width 0 height 0
checkbox input "true"
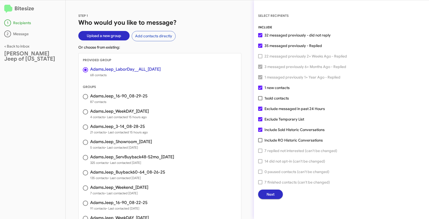
drag, startPoint x: 271, startPoint y: 197, endPoint x: 271, endPoint y: 201, distance: 3.5
click at [271, 201] on div "SELECT RECIPIENTS INCLUDE 32 messaged previously - did not reply 35 messaged pr…" at bounding box center [341, 109] width 175 height 219
click at [275, 195] on button "Next" at bounding box center [270, 194] width 25 height 9
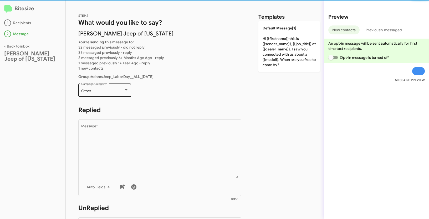
click at [98, 86] on div "Other Campaign Category *" at bounding box center [104, 90] width 47 height 14
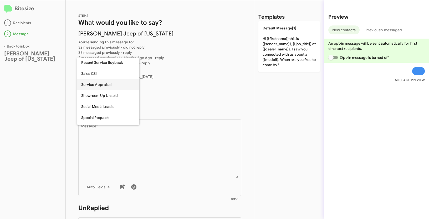
scroll to position [170, 0]
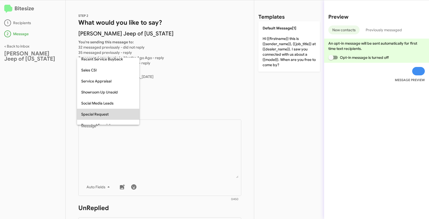
click at [104, 114] on span "Special Request" at bounding box center [108, 114] width 54 height 11
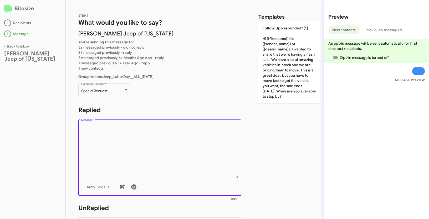
click at [151, 154] on textarea "Message *" at bounding box center [160, 152] width 158 height 54
paste textarea ""Hi {{firstname}} it's {{sender_name}} at {{dealer_name}}. Our Labor Day weeken…"
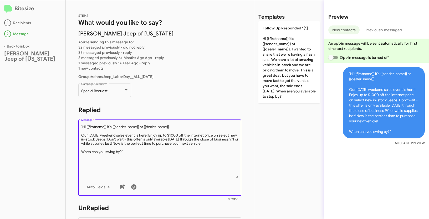
click at [83, 125] on textarea "Message *" at bounding box center [160, 152] width 158 height 54
click at [135, 154] on textarea "Message *" at bounding box center [160, 152] width 158 height 54
type textarea "Hi {{firstname}} it's {{sender_name}} at {{dealer_name}}. Our Labor Day weekend…"
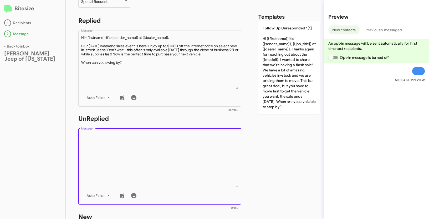
click at [138, 142] on textarea "Message *" at bounding box center [160, 160] width 158 height 54
paste textarea ""Hi {{firstname}} it's {{sender_name}}, {{job_title}} at {{dealer_name}}. Thank…"
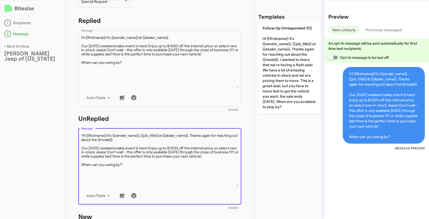
click at [83, 134] on textarea "Message *" at bounding box center [160, 160] width 158 height 54
click at [134, 164] on textarea "Message *" at bounding box center [160, 160] width 158 height 54
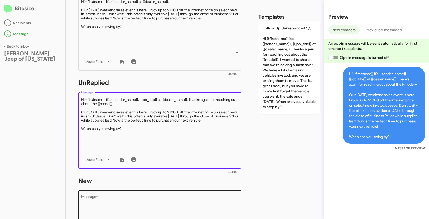
scroll to position [144, 0]
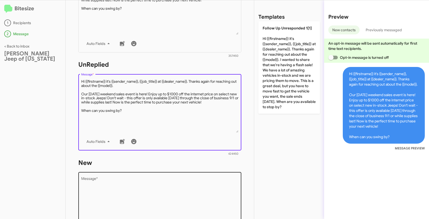
type textarea "Hi {{firstname}} it's {{sender_name}}, {{job_title}} at {{dealer_name}}. Thanks…"
click at [138, 192] on textarea "Message *" at bounding box center [160, 205] width 158 height 54
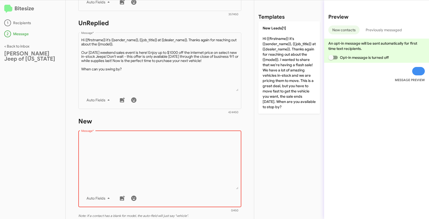
scroll to position [262, 0]
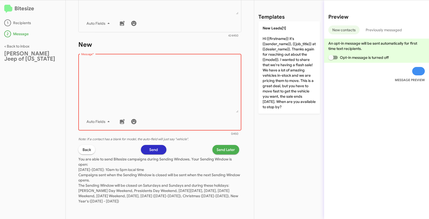
click at [131, 81] on textarea "Message *" at bounding box center [160, 86] width 158 height 54
paste textarea ""Hi {{firstname}} it's {{sender_name}}, {{job_title}} at {{dealer_name}}. Thank…"
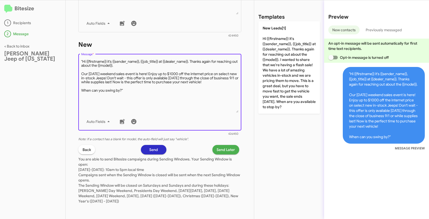
click at [83, 61] on textarea "Message *" at bounding box center [160, 86] width 158 height 54
click at [134, 92] on textarea "Message *" at bounding box center [160, 86] width 158 height 54
type textarea "Hi {{firstname}} it's {{sender_name}}, {{job_title}} at {{dealer_name}}. Thanks…"
click at [227, 155] on p "You are able to send Bitesize campaigns during Sending Windows. Your Sending Wi…" at bounding box center [159, 179] width 163 height 49
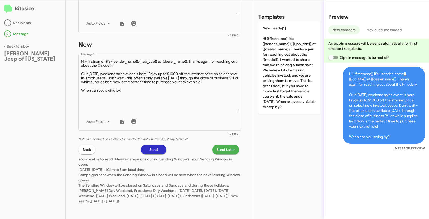
click at [224, 150] on span "Send Later" at bounding box center [226, 149] width 18 height 9
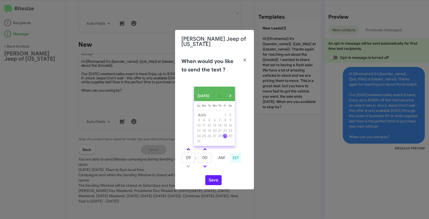
click at [187, 148] on link at bounding box center [188, 150] width 9 height 6
type input "11"
click at [214, 180] on button "Save" at bounding box center [214, 181] width 16 height 10
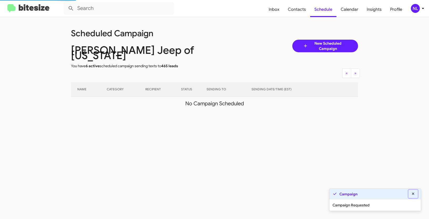
click at [414, 194] on icon at bounding box center [413, 194] width 5 height 4
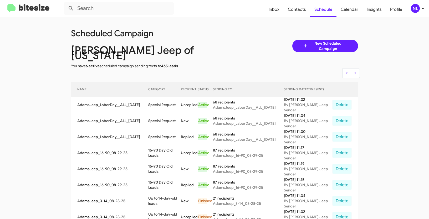
click at [416, 9] on div "NL" at bounding box center [415, 8] width 9 height 9
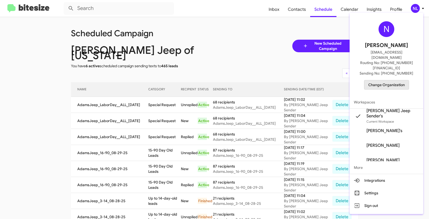
click at [388, 81] on span "Change Organization" at bounding box center [387, 85] width 37 height 9
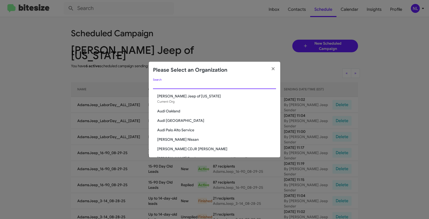
click at [183, 84] on input "Search" at bounding box center [214, 85] width 123 height 4
paste input "Volkswagen of Laurel"
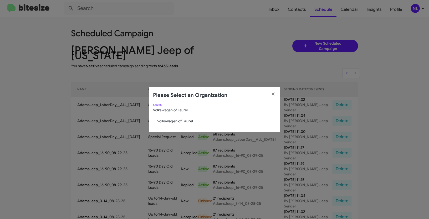
type input "Volkswagen of Laurel"
click at [173, 119] on span "Volkswagen of Laurel" at bounding box center [216, 121] width 119 height 5
click at [175, 122] on span "Volkswagen of Laurel" at bounding box center [216, 121] width 119 height 5
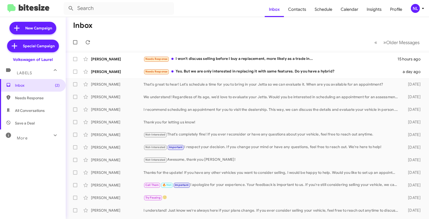
click at [412, 9] on div "NL" at bounding box center [415, 8] width 9 height 9
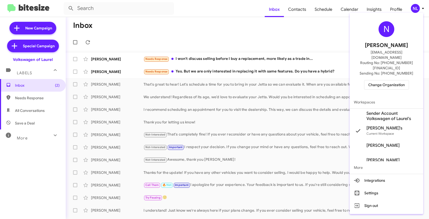
click at [379, 111] on span "Sender Account Volkswagen of Laurel's" at bounding box center [393, 116] width 53 height 11
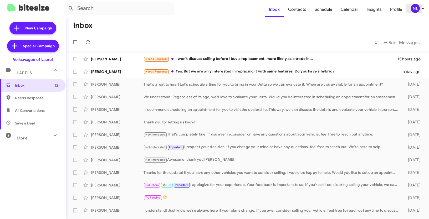
click at [415, 9] on div "NL" at bounding box center [415, 8] width 9 height 9
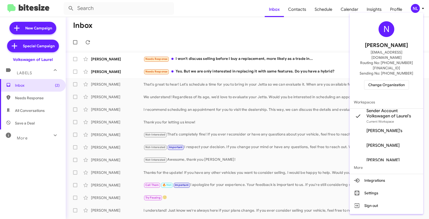
click at [276, 24] on div at bounding box center [214, 109] width 429 height 219
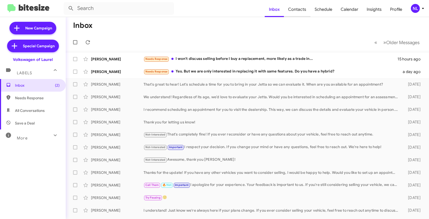
click at [296, 7] on span "Contacts" at bounding box center [297, 9] width 27 height 15
type input "in:groups"
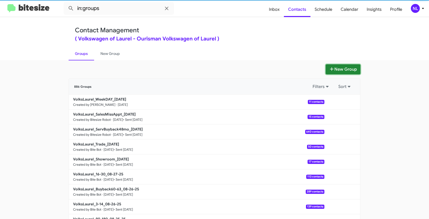
click at [350, 69] on button "New Group" at bounding box center [343, 69] width 35 height 10
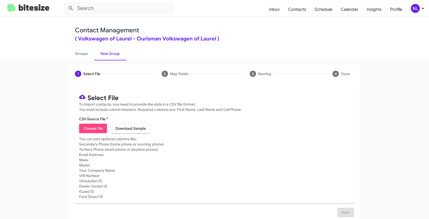
click at [94, 131] on span "Choose File" at bounding box center [92, 128] width 19 height 9
type input "VolksLaurel_LaborDay__ALL_08-29-25"
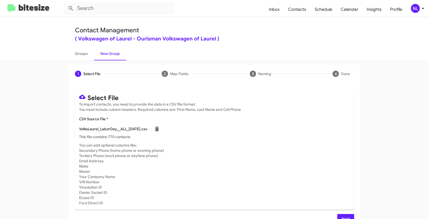
scroll to position [11, 0]
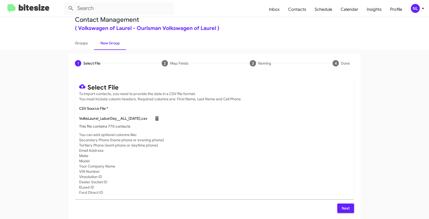
click at [345, 206] on span "Next" at bounding box center [346, 208] width 8 height 9
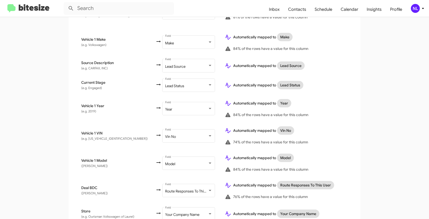
scroll to position [274, 0]
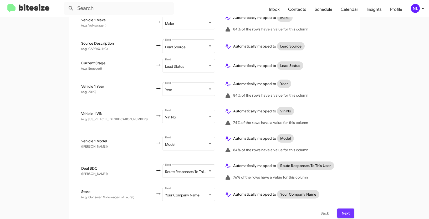
click at [345, 209] on span "Next" at bounding box center [346, 213] width 8 height 9
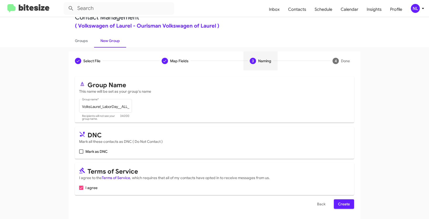
scroll to position [13, 0]
click at [343, 205] on span "Create" at bounding box center [344, 203] width 12 height 9
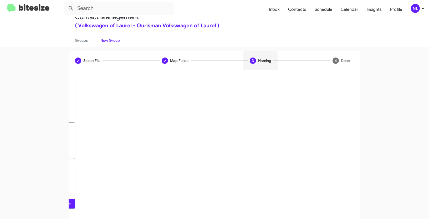
scroll to position [0, 0]
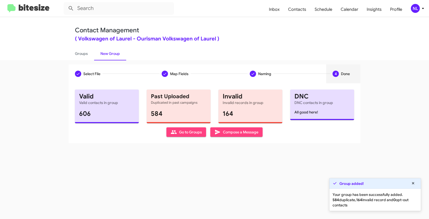
click at [184, 133] on span "Go to Groups" at bounding box center [186, 132] width 31 height 9
type input "in:groups"
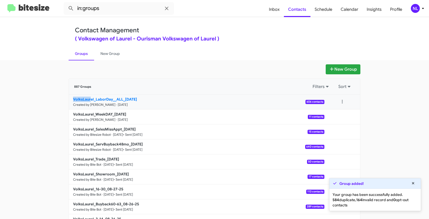
drag, startPoint x: 52, startPoint y: 101, endPoint x: 89, endPoint y: 98, distance: 37.7
click at [89, 98] on app-groups "New Group 887 Groups Filters Sort VolksLaurel_LaborDay__ALL_08-29-25 Created by…" at bounding box center [214, 161] width 429 height 194
click at [341, 100] on button at bounding box center [342, 102] width 11 height 11
click at [332, 117] on button "View contacts" at bounding box center [327, 116] width 42 height 13
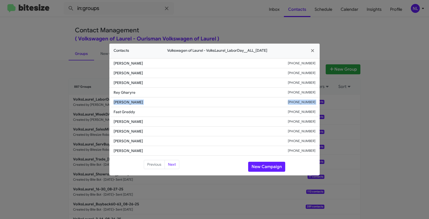
drag, startPoint x: 109, startPoint y: 102, endPoint x: 180, endPoint y: 108, distance: 70.8
click at [180, 108] on ul "Bekim Jusufi +12406601629 Sabrina Curreli +14102624560 Gale Jones +14437139213 …" at bounding box center [214, 107] width 211 height 98
click at [176, 110] on span "Fast Greddy" at bounding box center [201, 111] width 174 height 5
drag, startPoint x: 111, startPoint y: 101, endPoint x: 158, endPoint y: 103, distance: 47.4
click at [158, 103] on li "Leanna Vacek +14436185143" at bounding box center [214, 103] width 211 height 10
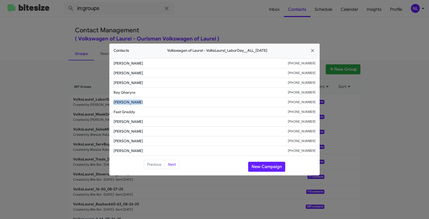
copy span "Leanna Vacek"
click at [264, 167] on button "New Campaign" at bounding box center [266, 167] width 37 height 10
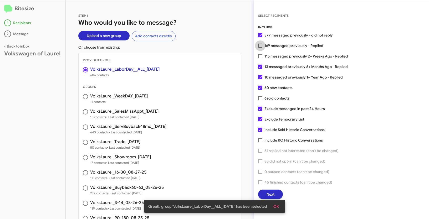
click at [262, 46] on span at bounding box center [260, 46] width 4 height 4
click at [261, 48] on input "169 messaged previously - Replied" at bounding box center [260, 48] width 0 height 0
checkbox input "true"
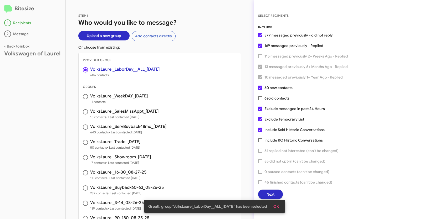
click at [278, 207] on span "OK" at bounding box center [277, 206] width 6 height 9
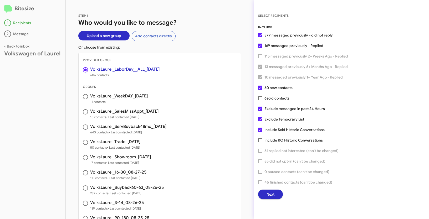
click at [269, 196] on span "Next" at bounding box center [271, 194] width 8 height 9
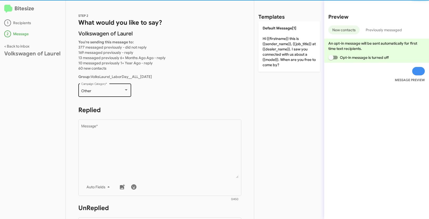
click at [115, 95] on div "Other Campaign Category *" at bounding box center [104, 90] width 47 height 14
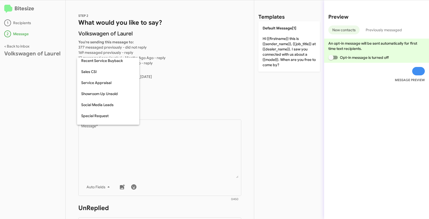
scroll to position [174, 0]
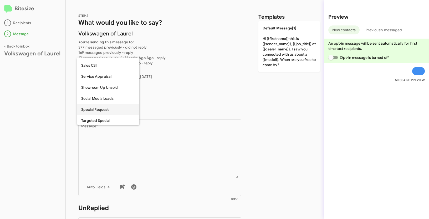
click at [101, 108] on span "Special Request" at bounding box center [108, 109] width 54 height 11
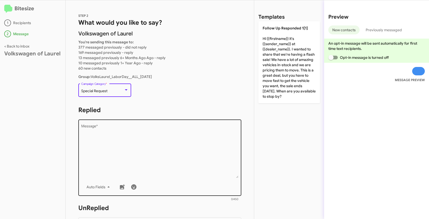
click at [145, 140] on textarea "Message *" at bounding box center [160, 152] width 158 height 54
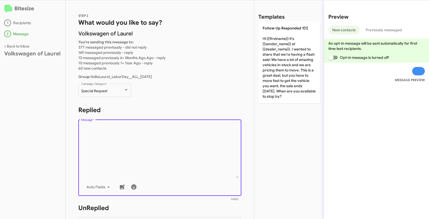
paste textarea ""Hi {{firstname}} it's {{sender_name}} at {{dealer_name}}. Hurry in for a limit…"
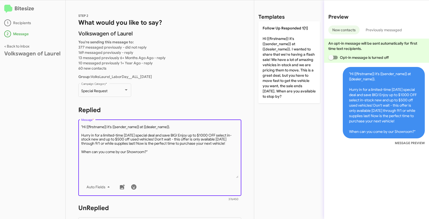
click at [83, 128] on textarea "Message *" at bounding box center [160, 152] width 158 height 54
click at [168, 153] on textarea "Message *" at bounding box center [160, 152] width 158 height 54
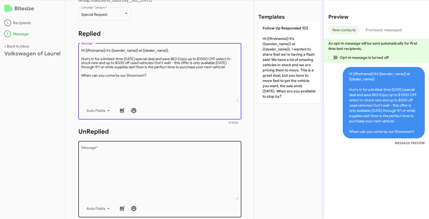
type textarea "Hi {{firstname}} it's {{sender_name}} at {{dealer_name}}. Hurry in for a limite…"
click at [133, 175] on textarea "Message *" at bounding box center [160, 173] width 158 height 54
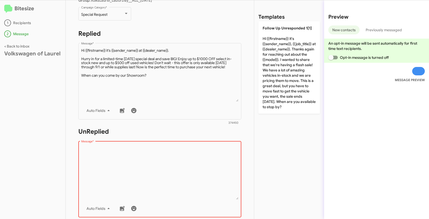
click at [127, 169] on textarea "Message *" at bounding box center [160, 173] width 158 height 54
paste textarea ""Hi {{firstname}} it's {{sender_name}}, {{job_title}} at {{dealer_name}}. Thank…"
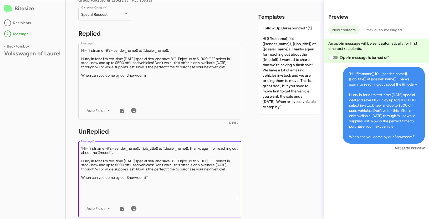
click at [83, 148] on textarea "Message *" at bounding box center [160, 173] width 158 height 54
click at [161, 177] on textarea "Message *" at bounding box center [160, 173] width 158 height 54
click at [158, 182] on textarea "Message *" at bounding box center [160, 173] width 158 height 54
click at [155, 178] on textarea "Message *" at bounding box center [160, 173] width 158 height 54
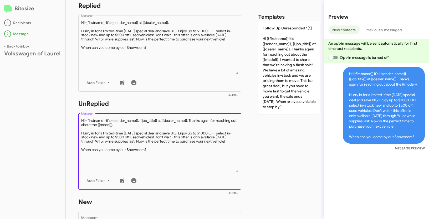
scroll to position [154, 0]
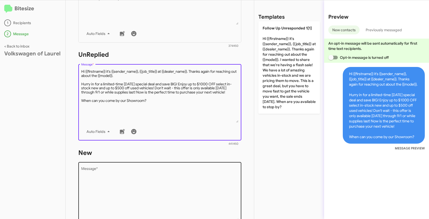
type textarea "Hi {{firstname}} it's {{sender_name}}, {{job_title}} at {{dealer_name}}. Thanks…"
click at [157, 181] on textarea "Message *" at bounding box center [160, 195] width 158 height 54
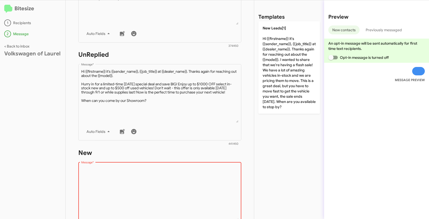
click at [134, 184] on textarea "Message *" at bounding box center [160, 195] width 158 height 54
paste textarea ""Hi {{firstname}} it's {{sender_name}}, {{job_title}} at {{dealer_name}}. Thank…"
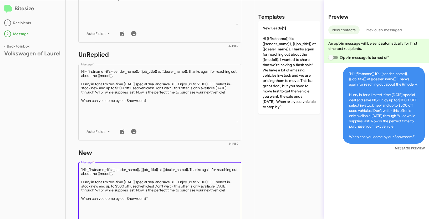
click at [82, 169] on textarea "Message *" at bounding box center [160, 195] width 158 height 54
click at [155, 200] on textarea "Message *" at bounding box center [160, 195] width 158 height 54
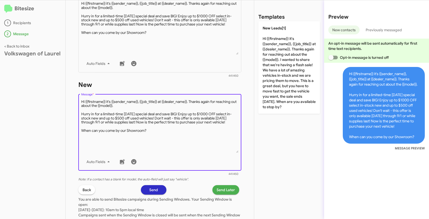
scroll to position [256, 0]
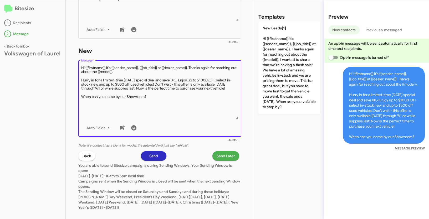
type textarea "Hi {{firstname}} it's {{sender_name}}, {{job_title}} at {{dealer_name}}. Thanks…"
click at [228, 157] on span "Send Later" at bounding box center [226, 156] width 18 height 9
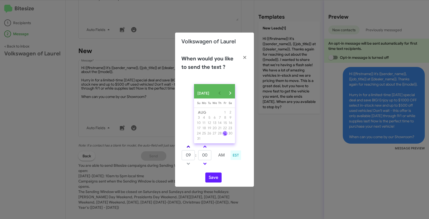
click at [190, 149] on link at bounding box center [188, 147] width 9 height 6
type input "10"
drag, startPoint x: 210, startPoint y: 158, endPoint x: 199, endPoint y: 155, distance: 11.4
click at [199, 155] on input "00" at bounding box center [204, 156] width 13 height 10
type input "13"
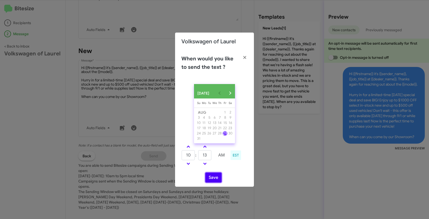
click at [210, 181] on button "Save" at bounding box center [214, 178] width 16 height 10
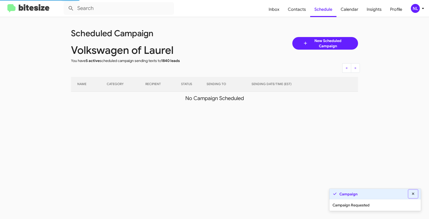
click at [415, 194] on icon at bounding box center [413, 194] width 5 height 4
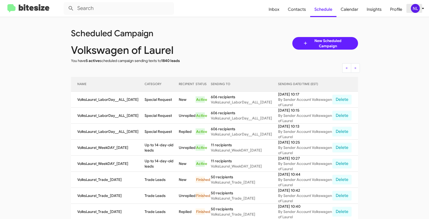
click at [412, 9] on div "NL" at bounding box center [415, 8] width 9 height 9
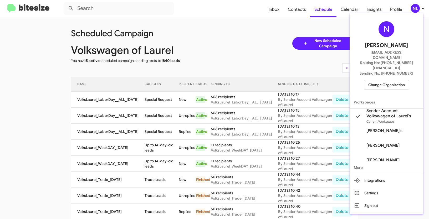
click at [395, 81] on span "Change Organization" at bounding box center [387, 85] width 37 height 9
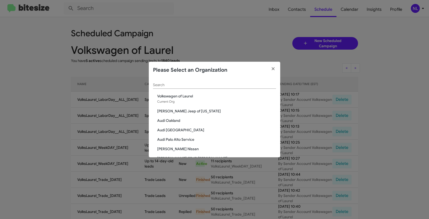
click at [161, 85] on input "Search" at bounding box center [214, 85] width 123 height 4
paste input "Chevy of Rockville"
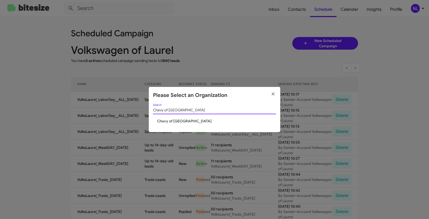
type input "Chevy of Rockville"
click at [166, 122] on span "Chevy of Rockville" at bounding box center [216, 121] width 119 height 5
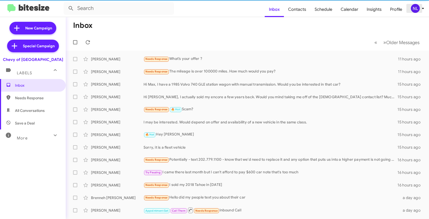
click at [415, 8] on div "NL" at bounding box center [415, 8] width 9 height 9
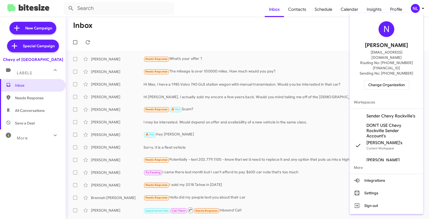
click at [381, 114] on span "Sender Chevy Rockville's" at bounding box center [391, 116] width 49 height 5
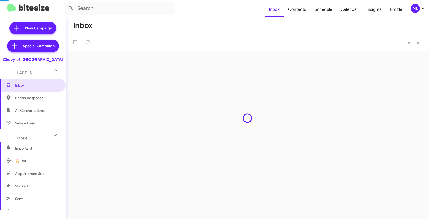
click at [301, 11] on span "Contacts" at bounding box center [297, 9] width 27 height 15
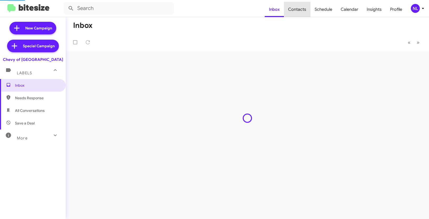
type input "in:groups"
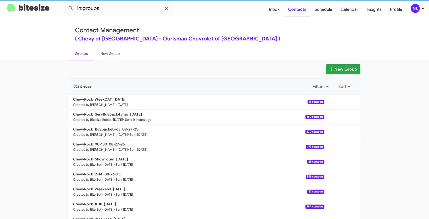
click at [298, 8] on span "Contacts" at bounding box center [297, 9] width 27 height 15
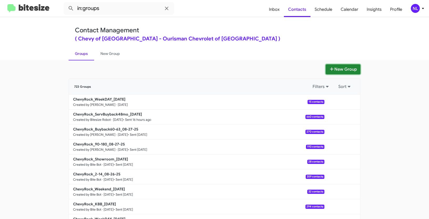
click at [348, 72] on button "New Group" at bounding box center [343, 69] width 35 height 10
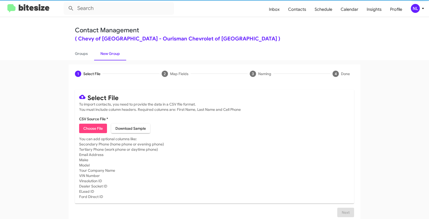
click at [90, 126] on span "Choose File" at bounding box center [92, 128] width 19 height 9
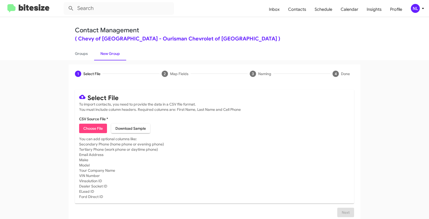
type input "ChevyRock_LaborDay__ALL_08-29-25"
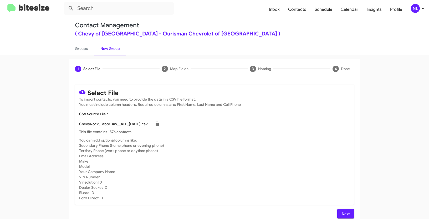
scroll to position [11, 0]
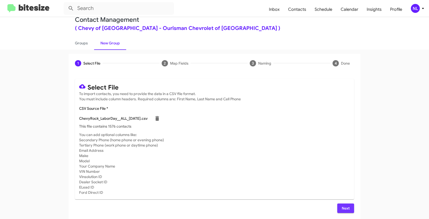
click at [347, 208] on span "Next" at bounding box center [346, 208] width 8 height 9
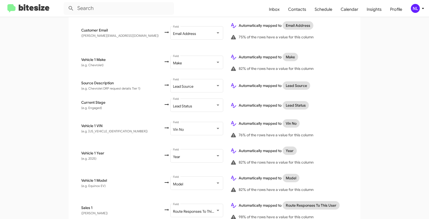
scroll to position [290, 0]
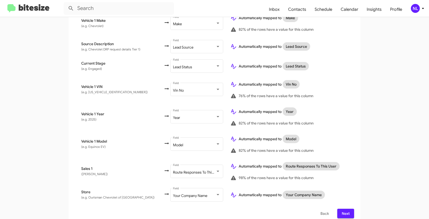
click at [344, 209] on span "Next" at bounding box center [346, 213] width 8 height 9
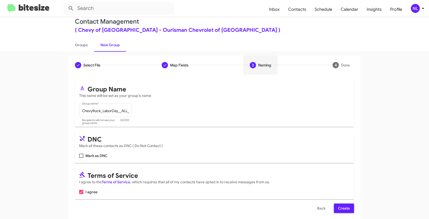
scroll to position [13, 0]
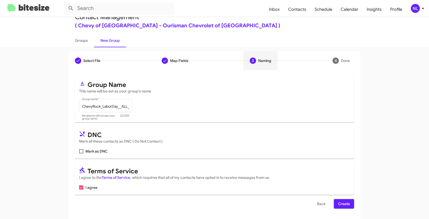
click at [347, 199] on form "Group Name This name will be set as your group's name ChevyRock_LaborDay__ALL_0…" at bounding box center [214, 143] width 279 height 132
click at [347, 202] on span "Create" at bounding box center [344, 203] width 12 height 9
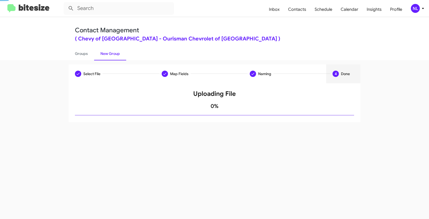
scroll to position [0, 0]
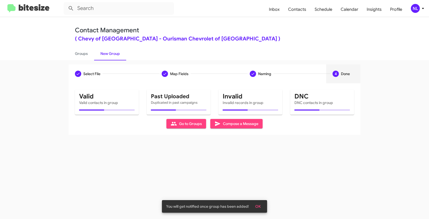
click at [258, 207] on span "OK" at bounding box center [259, 206] width 6 height 9
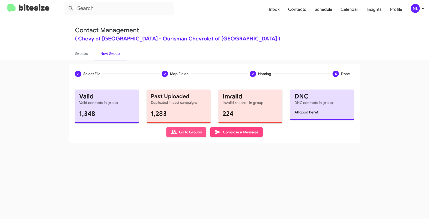
click at [193, 136] on span "Go to Groups" at bounding box center [186, 132] width 31 height 9
type input "in:groups"
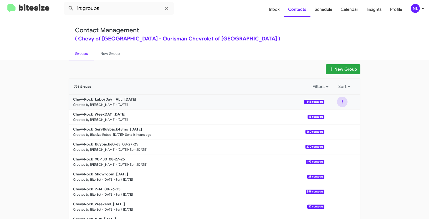
click at [339, 99] on button at bounding box center [342, 102] width 11 height 11
click at [331, 116] on button "View contacts" at bounding box center [327, 116] width 42 height 13
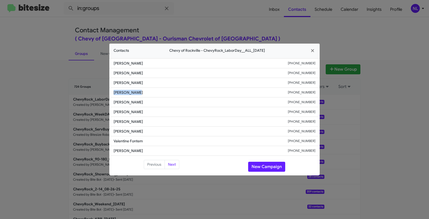
drag, startPoint x: 114, startPoint y: 90, endPoint x: 148, endPoint y: 92, distance: 34.0
click at [148, 92] on span "Tricia Corle" at bounding box center [201, 92] width 174 height 5
copy span "Tricia Corle"
click at [265, 165] on button "New Campaign" at bounding box center [266, 167] width 37 height 10
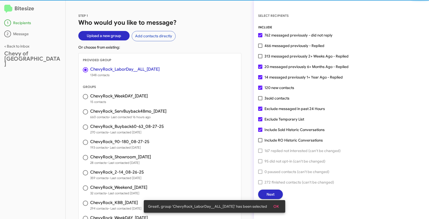
click at [276, 205] on span "OK" at bounding box center [277, 206] width 6 height 9
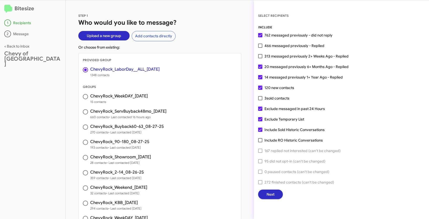
click at [262, 47] on span at bounding box center [260, 46] width 4 height 4
click at [261, 48] on input "466 messaged previously - Replied" at bounding box center [260, 48] width 0 height 0
checkbox input "true"
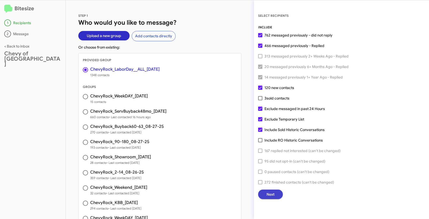
click at [273, 191] on span "Next" at bounding box center [271, 194] width 8 height 9
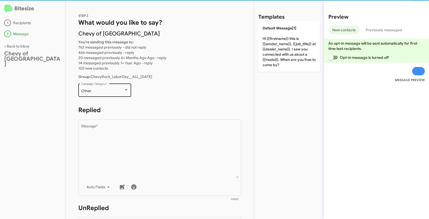
click at [120, 92] on div "Other" at bounding box center [102, 91] width 43 height 4
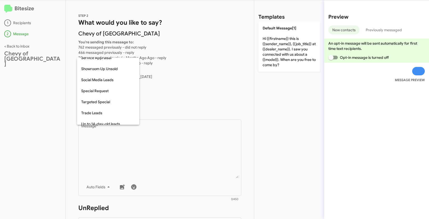
scroll to position [196, 0]
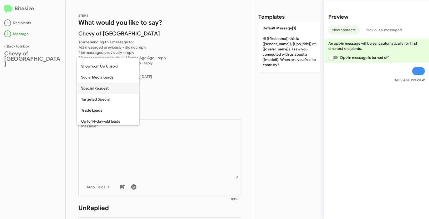
click at [108, 89] on span "Special Request" at bounding box center [108, 88] width 54 height 11
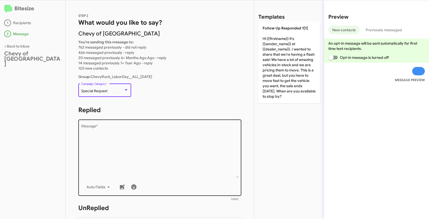
click at [121, 138] on textarea "Message *" at bounding box center [160, 152] width 158 height 54
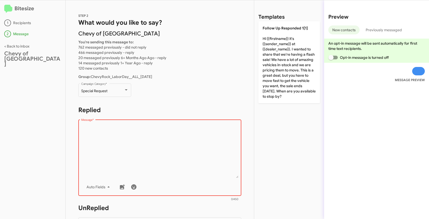
click at [139, 163] on textarea "Message *" at bounding box center [160, 152] width 158 height 54
paste textarea ""Hi {{firstname}} it's {{sender_name}} at {{dealer_name}}. Our Labor Day Sales …"
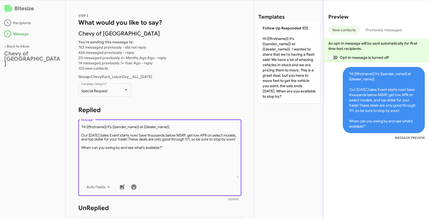
click at [83, 126] on textarea "Message *" at bounding box center [160, 152] width 158 height 54
click at [183, 152] on textarea "Message *" at bounding box center [160, 152] width 158 height 54
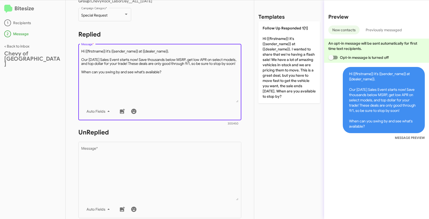
scroll to position [76, 0]
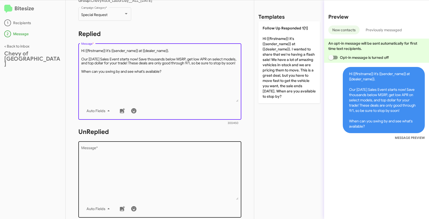
type textarea "Hi {{firstname}} it's {{sender_name}} at {{dealer_name}}. Our Labor Day Sales E…"
click at [169, 166] on textarea "Message *" at bounding box center [160, 174] width 158 height 54
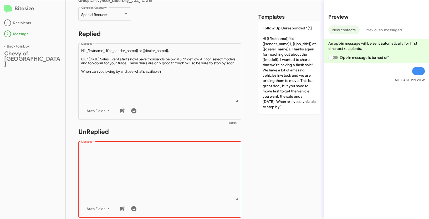
click at [138, 185] on textarea "Message *" at bounding box center [160, 174] width 158 height 54
paste textarea ""Hi {{firstname}} it's {{sender_name}}, {{job_title}} at {{dealer_name}}. Thank…"
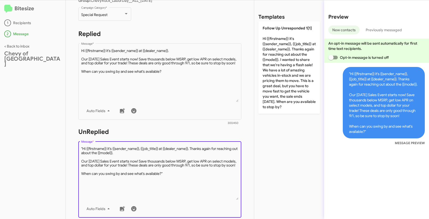
click at [83, 148] on textarea "Message *" at bounding box center [160, 174] width 158 height 54
click at [174, 179] on textarea "Message *" at bounding box center [160, 174] width 158 height 54
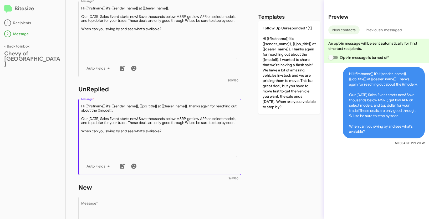
scroll to position [161, 0]
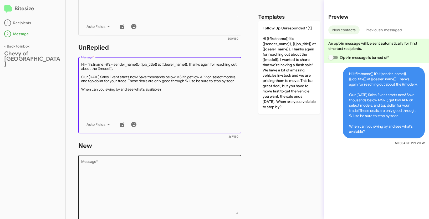
type textarea "Hi {{firstname}} it's {{sender_name}}, {{job_title}} at {{dealer_name}}. Thanks…"
click at [167, 188] on textarea "Message *" at bounding box center [160, 188] width 158 height 54
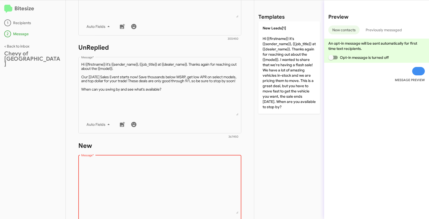
click at [148, 184] on textarea "Message *" at bounding box center [160, 188] width 158 height 54
paste textarea ""Hi {{firstname}} it's {{sender_name}}, {{job_title}} at {{dealer_name}}. Thank…"
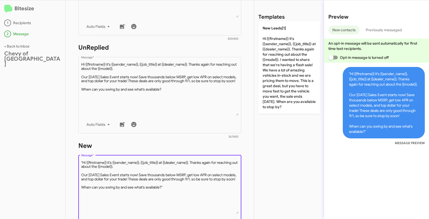
click at [83, 162] on textarea "Message *" at bounding box center [160, 188] width 158 height 54
click at [169, 191] on textarea "Message *" at bounding box center [160, 188] width 158 height 54
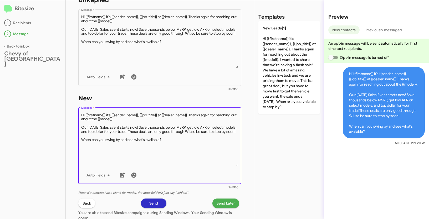
scroll to position [211, 0]
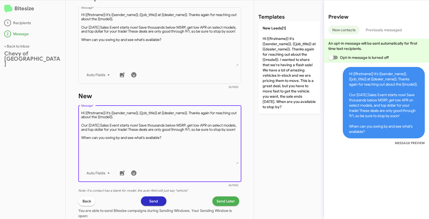
type textarea "Hi {{firstname}} it's {{sender_name}}, {{job_title}} at {{dealer_name}}. Thanks…"
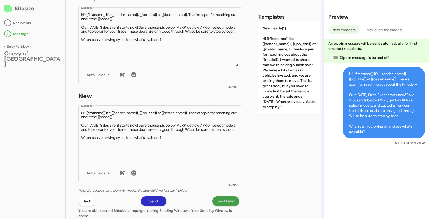
click at [224, 203] on span "Send Later" at bounding box center [226, 201] width 18 height 9
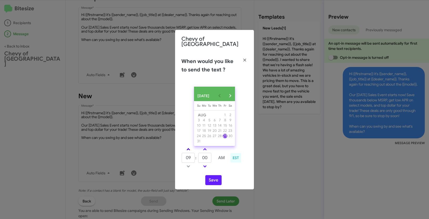
click at [190, 151] on link at bounding box center [188, 150] width 9 height 6
type input "10"
drag, startPoint x: 210, startPoint y: 160, endPoint x: 198, endPoint y: 157, distance: 12.7
click at [198, 157] on tr "10 : 00 AM" at bounding box center [205, 158] width 47 height 11
type input "46"
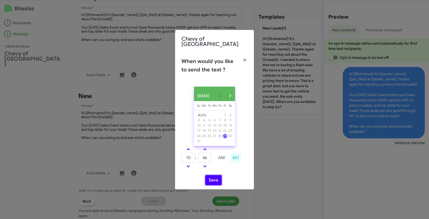
click at [218, 179] on button "Save" at bounding box center [214, 181] width 16 height 10
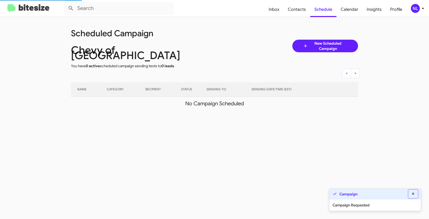
click at [415, 194] on icon at bounding box center [413, 194] width 5 height 4
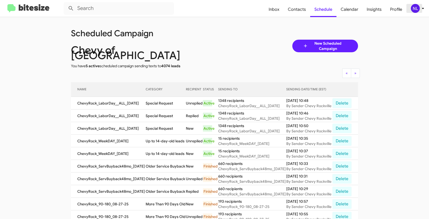
click at [416, 9] on div "NL" at bounding box center [415, 8] width 9 height 9
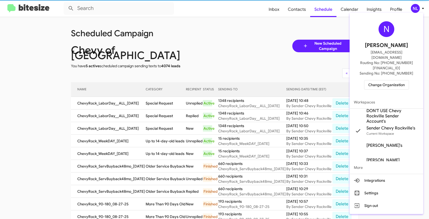
click at [388, 81] on span "Change Organization" at bounding box center [387, 85] width 37 height 9
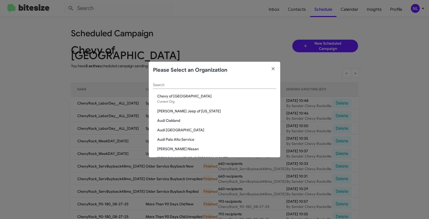
click at [194, 84] on input "Search" at bounding box center [214, 85] width 123 height 4
paste input "Honda of Laurel"
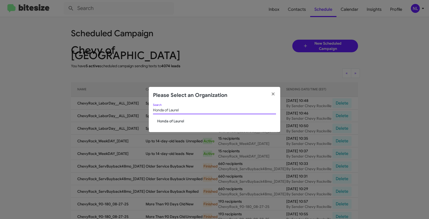
type input "Honda of Laurel"
click at [176, 119] on span "Honda of Laurel" at bounding box center [216, 121] width 119 height 5
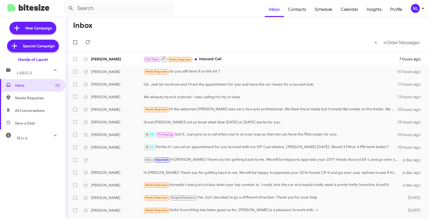
click at [415, 7] on div "NL" at bounding box center [415, 8] width 9 height 9
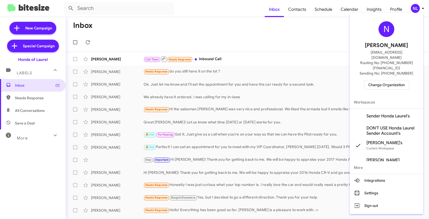
click at [374, 114] on span "Sender Honda Laurel's" at bounding box center [388, 116] width 43 height 5
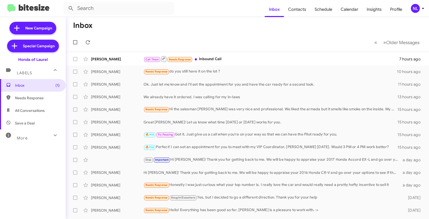
click at [415, 10] on div "NL" at bounding box center [415, 8] width 9 height 9
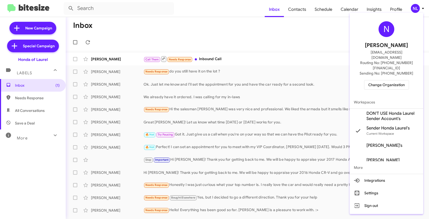
click at [304, 20] on div at bounding box center [214, 109] width 429 height 219
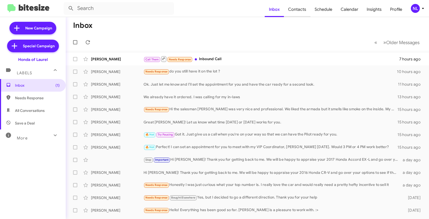
click at [304, 13] on span "Contacts" at bounding box center [297, 9] width 27 height 15
type input "in:groups"
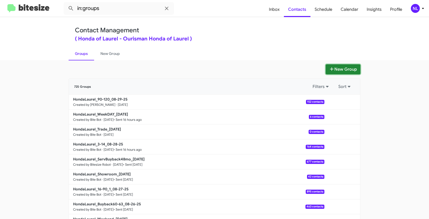
click at [339, 71] on button "New Group" at bounding box center [343, 69] width 35 height 10
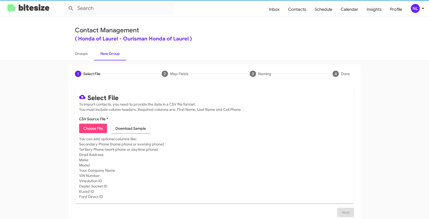
click at [87, 129] on span "Choose File" at bounding box center [92, 128] width 19 height 9
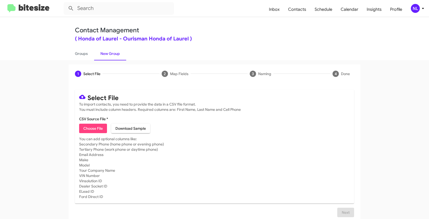
type input "HondaLaurel_LaborDay__ALL_[DATE]"
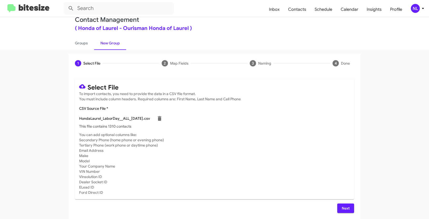
scroll to position [11, 0]
click at [343, 207] on span "Next" at bounding box center [346, 208] width 8 height 9
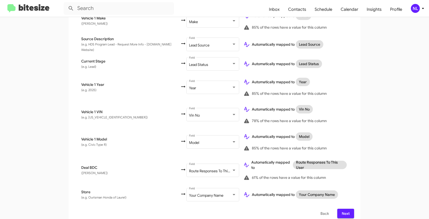
scroll to position [277, 0]
click at [348, 209] on span "Next" at bounding box center [346, 213] width 8 height 9
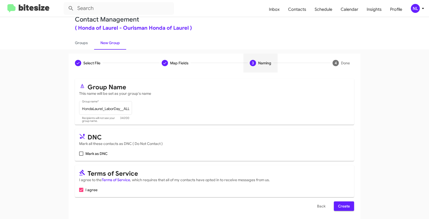
scroll to position [13, 0]
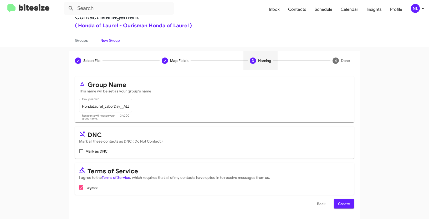
click at [348, 204] on span "Create" at bounding box center [344, 203] width 12 height 9
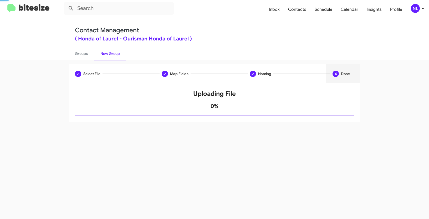
scroll to position [0, 0]
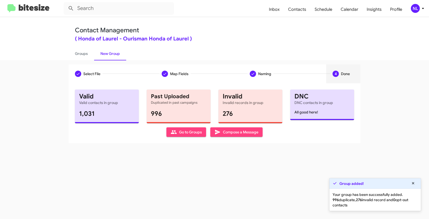
click at [187, 135] on span "Go to Groups" at bounding box center [186, 132] width 31 height 9
type input "in:groups"
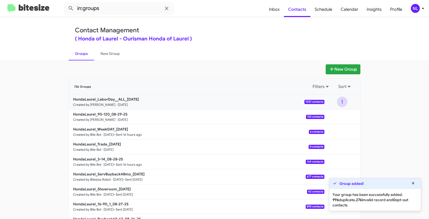
click at [343, 101] on button at bounding box center [342, 102] width 11 height 11
click at [329, 116] on button "View contacts" at bounding box center [327, 116] width 42 height 13
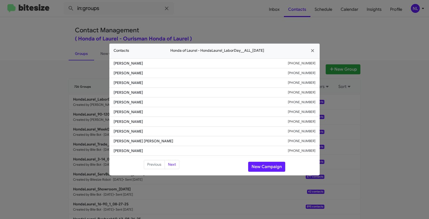
drag, startPoint x: 113, startPoint y: 91, endPoint x: 159, endPoint y: 95, distance: 46.2
click at [159, 95] on li "[PERSON_NAME] [PHONE_NUMBER]" at bounding box center [214, 93] width 211 height 10
copy span "[PERSON_NAME]"
click at [260, 166] on button "New Campaign" at bounding box center [266, 167] width 37 height 10
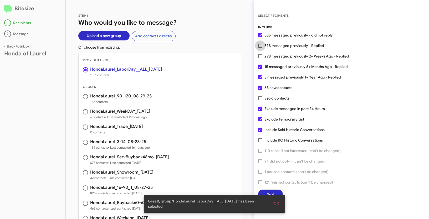
click at [259, 45] on span at bounding box center [260, 46] width 4 height 4
click at [260, 48] on input "378 messaged previously - Replied" at bounding box center [260, 48] width 0 height 0
checkbox input "true"
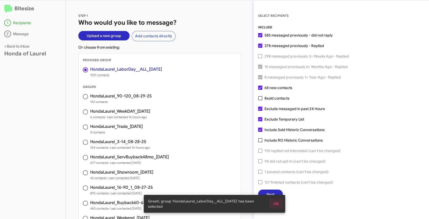
click at [277, 205] on span "OK" at bounding box center [277, 203] width 6 height 9
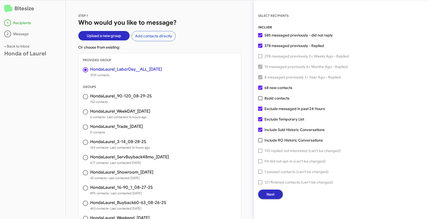
click at [269, 195] on span "Next" at bounding box center [271, 194] width 8 height 9
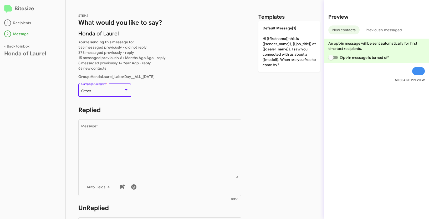
click at [107, 93] on div "Other" at bounding box center [102, 91] width 43 height 4
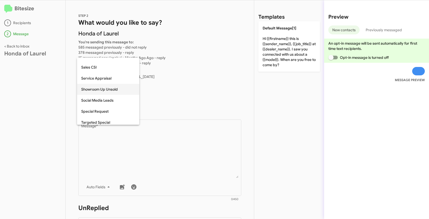
scroll to position [178, 0]
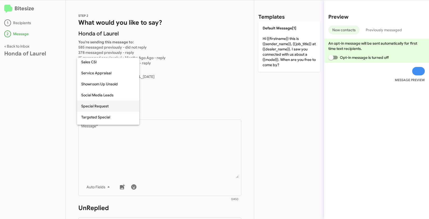
click at [106, 107] on span "Special Request" at bounding box center [108, 106] width 54 height 11
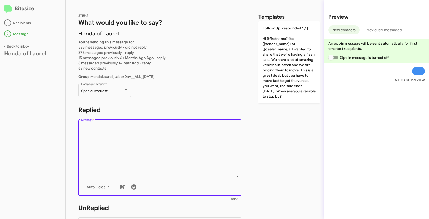
click at [106, 142] on textarea "Message *" at bounding box center [160, 152] width 158 height 54
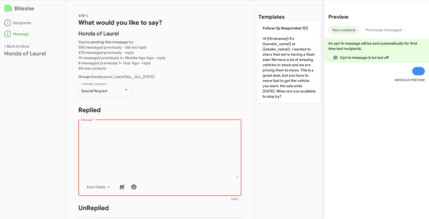
click at [118, 151] on textarea "Message *" at bounding box center [160, 152] width 158 height 54
paste textarea ""Hi {{firstname}} it's {{sender_name}}, {{job_title}} at {{dealer_name}}. Thank…"
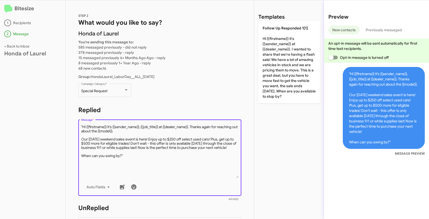
click at [83, 127] on textarea "Message *" at bounding box center [160, 152] width 158 height 54
click at [127, 159] on textarea "Message *" at bounding box center [160, 152] width 158 height 54
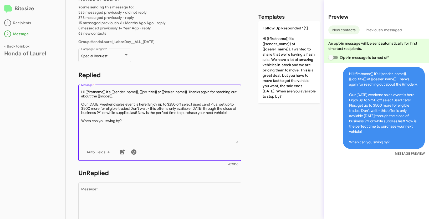
scroll to position [100, 0]
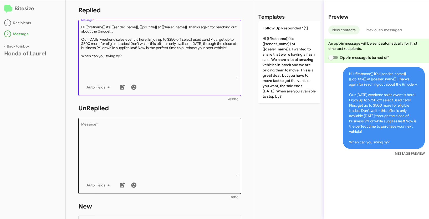
type textarea "Hi {{firstname}} it's {{sender_name}}, {{job_title}} at {{dealer_name}}. Thanks…"
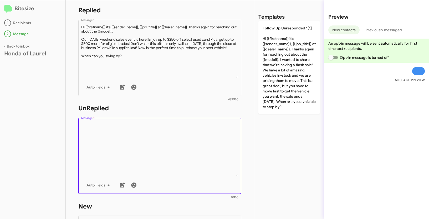
click at [147, 164] on textarea "Message *" at bounding box center [160, 150] width 158 height 54
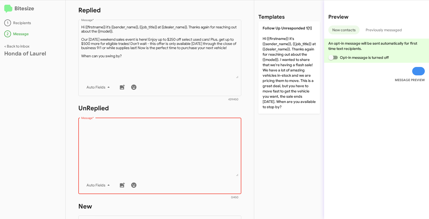
click at [108, 147] on textarea "Message *" at bounding box center [160, 150] width 158 height 54
paste textarea ""Hi {{firstname}} it's {{sender_name}}, {{job_title}} at {{dealer_name}}. Thank…"
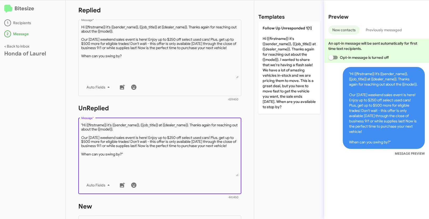
click at [82, 125] on textarea "Message *" at bounding box center [160, 150] width 158 height 54
click at [125, 159] on textarea "Message *" at bounding box center [160, 150] width 158 height 54
type textarea "Hi {{firstname}} it's {{sender_name}}, {{job_title}} at {{dealer_name}}. Thanks…"
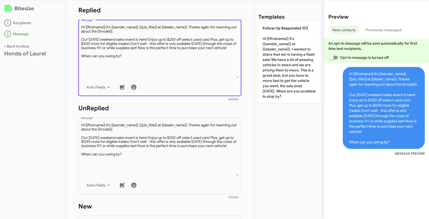
drag, startPoint x: 137, startPoint y: 61, endPoint x: 86, endPoint y: 20, distance: 65.3
click at [86, 20] on div "Drop image here to insert Auto Fields Message *" at bounding box center [160, 58] width 158 height 78
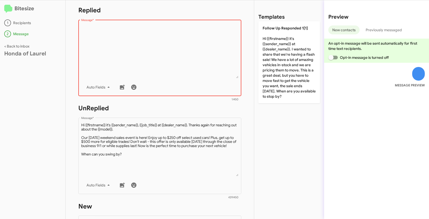
paste textarea ""Hi {{firstname}} it's {{sender_name}} at {{dealer_name}}. Our Labor Day weeken…"
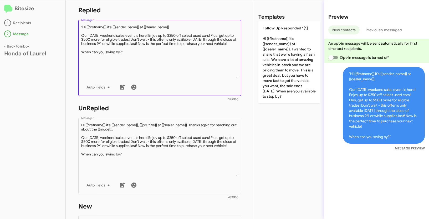
drag, startPoint x: 83, startPoint y: 25, endPoint x: 85, endPoint y: 25, distance: 2.6
click at [83, 25] on textarea "Message *" at bounding box center [160, 52] width 158 height 54
click at [131, 59] on textarea "Message *" at bounding box center [160, 52] width 158 height 54
click at [127, 54] on textarea "Message *" at bounding box center [160, 52] width 158 height 54
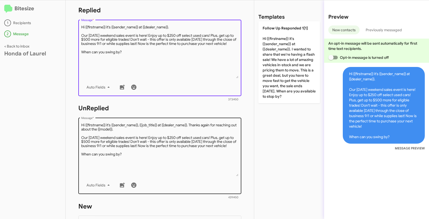
type textarea "Hi {{firstname}} it's {{sender_name}} at {{dealer_name}}. Our Labor Day weekend…"
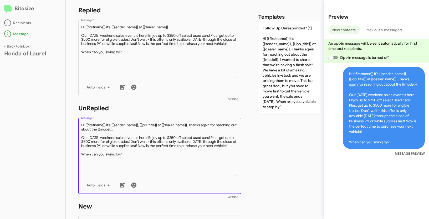
drag, startPoint x: 141, startPoint y: 159, endPoint x: 81, endPoint y: 117, distance: 73.0
click at [81, 117] on div "Drop image here to insert Auto Fields Message *" at bounding box center [160, 156] width 158 height 78
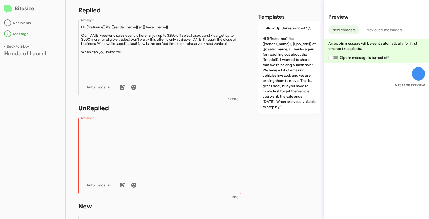
click at [110, 136] on textarea "Message *" at bounding box center [160, 150] width 158 height 54
paste textarea ""Hi {{firstname}} it's {{sender_name}}, {{job_title}} at {{dealer_name}}. Thank…"
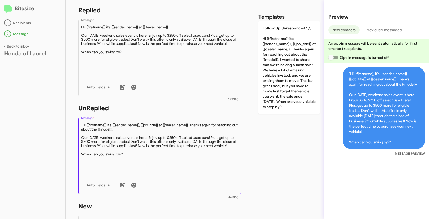
click at [82, 125] on textarea "Message *" at bounding box center [160, 150] width 158 height 54
click at [139, 158] on textarea "Message *" at bounding box center [160, 150] width 158 height 54
type textarea "Hi {{firstname}} it's {{sender_name}}, {{job_title}} at {{dealer_name}}. Thanks…"
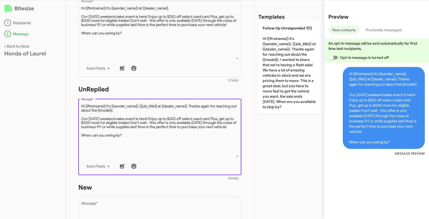
scroll to position [176, 0]
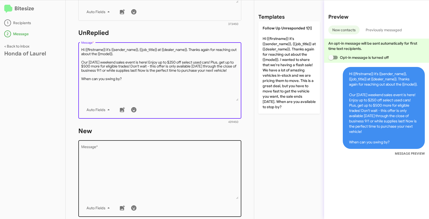
click at [118, 156] on textarea "Message *" at bounding box center [160, 173] width 158 height 54
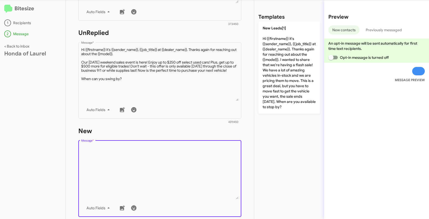
paste textarea ""Hi {{firstname}} it's {{sender_name}}, {{job_title}} at {{dealer_name}}. Thank…"
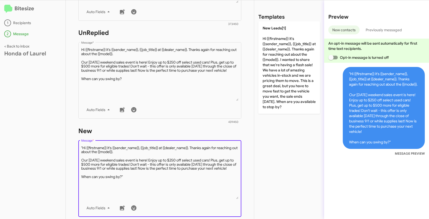
click at [83, 147] on textarea "Message *" at bounding box center [160, 173] width 158 height 54
click at [133, 181] on textarea "Message *" at bounding box center [160, 173] width 158 height 54
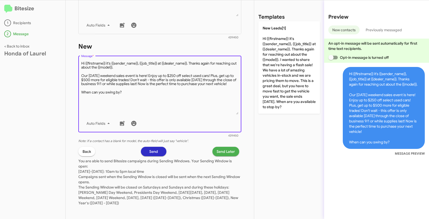
scroll to position [262, 0]
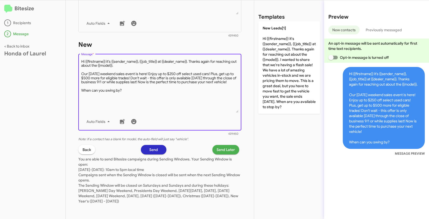
type textarea "Hi {{firstname}} it's {{sender_name}}, {{job_title}} at {{dealer_name}}. Thanks…"
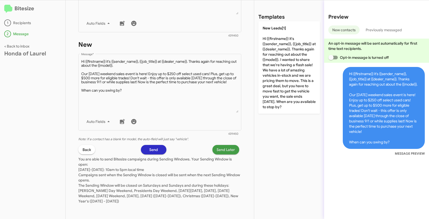
click at [219, 151] on span "Send Later" at bounding box center [226, 149] width 18 height 9
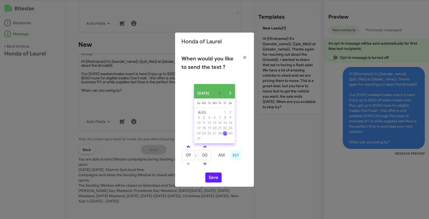
click at [188, 149] on span at bounding box center [188, 147] width 3 height 3
type input "10"
drag, startPoint x: 209, startPoint y: 159, endPoint x: 199, endPoint y: 157, distance: 10.1
click at [199, 157] on input "00" at bounding box center [204, 156] width 13 height 10
type input "30"
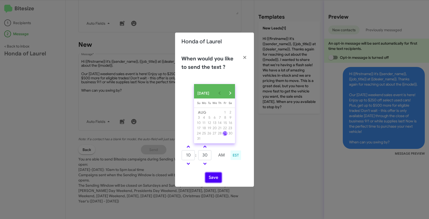
click at [215, 182] on button "Save" at bounding box center [214, 178] width 16 height 10
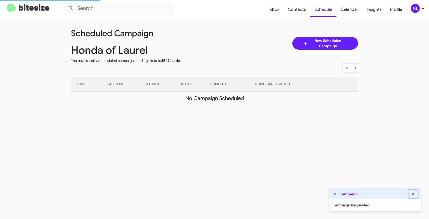
click at [414, 194] on icon at bounding box center [413, 194] width 2 height 2
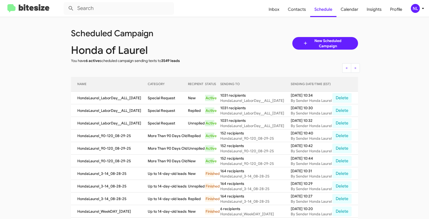
click at [416, 5] on div "NL" at bounding box center [415, 8] width 9 height 9
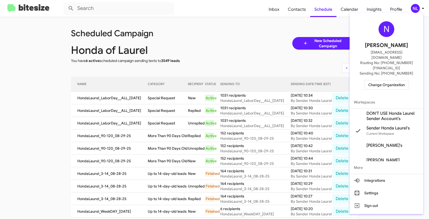
click at [382, 81] on span "Change Organization" at bounding box center [387, 85] width 37 height 9
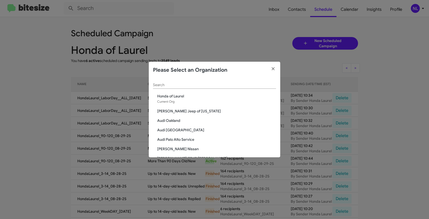
click at [174, 86] on input "Search" at bounding box center [214, 85] width 123 height 4
paste input "Parks of Gainesville"
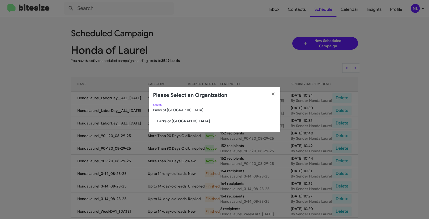
type input "Parks of Gainesville"
click at [165, 119] on span "Parks of Gainesville" at bounding box center [216, 121] width 119 height 5
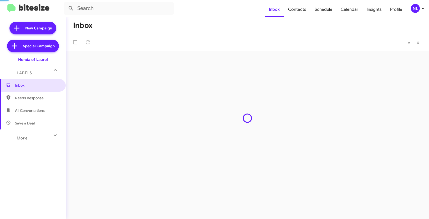
click at [414, 8] on div "NL" at bounding box center [415, 8] width 9 height 9
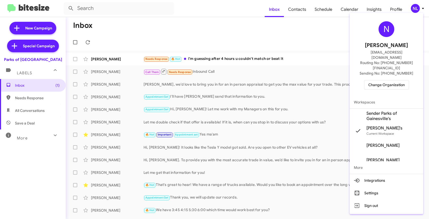
click at [373, 111] on span "Sender Parks of Gainesville's" at bounding box center [393, 116] width 53 height 11
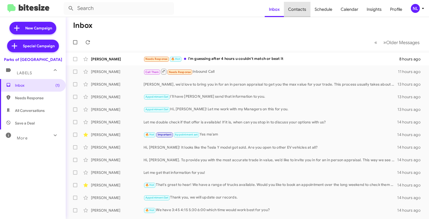
click at [301, 10] on span "Contacts" at bounding box center [297, 9] width 27 height 15
type input "in:groups"
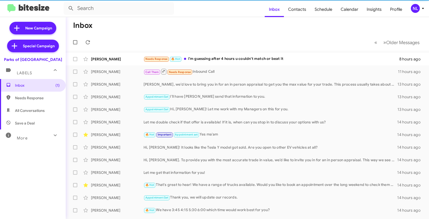
click at [301, 10] on span "Contacts" at bounding box center [297, 9] width 27 height 15
type input "in:groups"
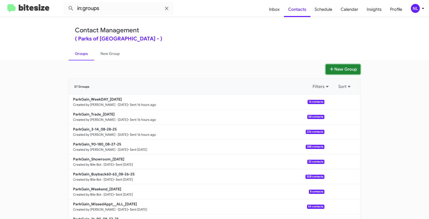
click at [351, 71] on button "New Group" at bounding box center [343, 69] width 35 height 10
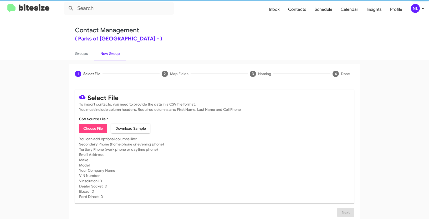
click at [88, 128] on span "Choose File" at bounding box center [92, 128] width 19 height 9
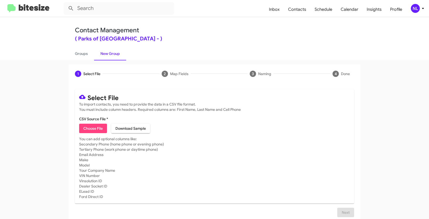
type input "ParkGain_LaborDay__ALL_08-29-25"
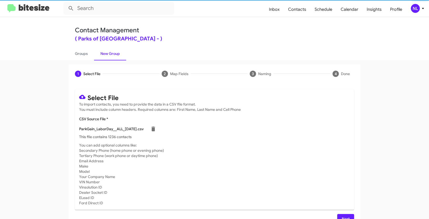
scroll to position [11, 0]
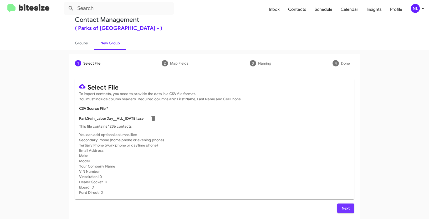
click at [346, 207] on span "Next" at bounding box center [346, 208] width 8 height 9
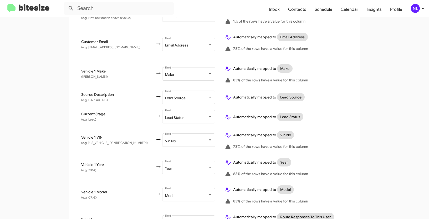
scroll to position [290, 0]
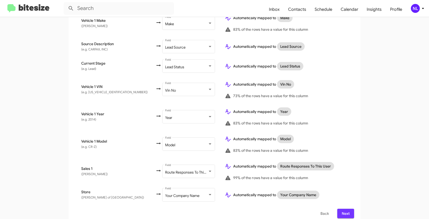
click at [348, 209] on span "Next" at bounding box center [346, 213] width 8 height 9
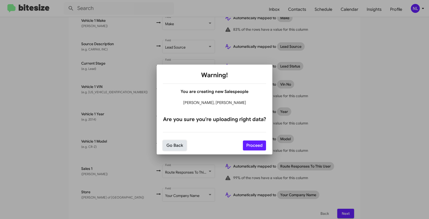
click at [172, 146] on button "Go Back" at bounding box center [174, 146] width 23 height 10
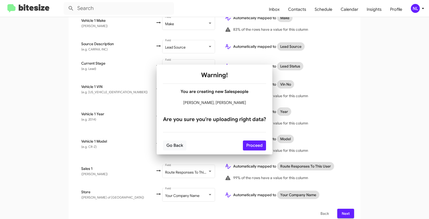
scroll to position [0, 0]
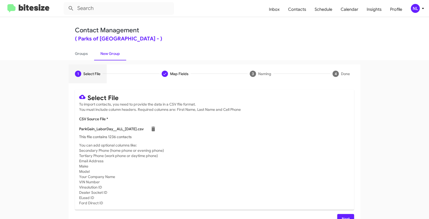
click at [342, 219] on span "Next" at bounding box center [346, 218] width 8 height 9
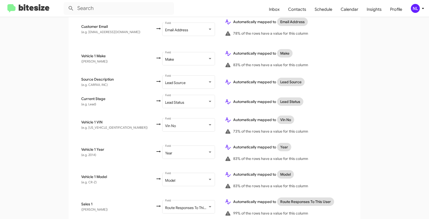
scroll to position [290, 0]
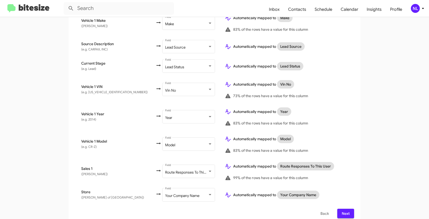
click at [342, 209] on span "Next" at bounding box center [346, 213] width 8 height 9
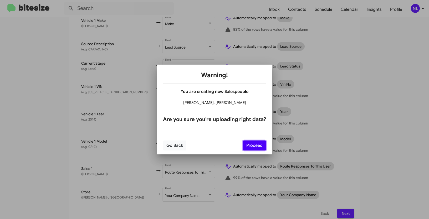
click at [254, 144] on button "Proceed" at bounding box center [254, 146] width 23 height 10
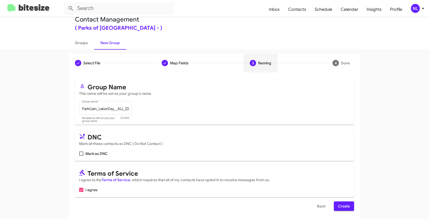
scroll to position [13, 0]
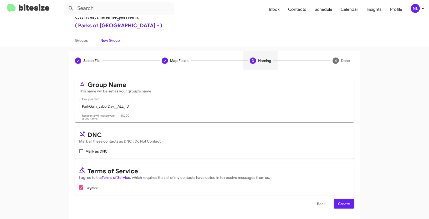
click at [338, 202] on span "Create" at bounding box center [344, 203] width 12 height 9
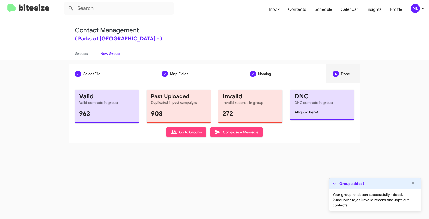
click at [184, 133] on span "Go to Groups" at bounding box center [186, 132] width 31 height 9
type input "in:groups"
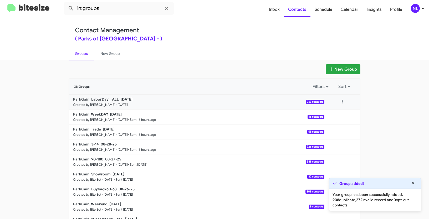
click at [337, 97] on div at bounding box center [342, 102] width 11 height 11
click at [343, 101] on button at bounding box center [342, 102] width 11 height 11
click at [336, 116] on button "View contacts" at bounding box center [327, 116] width 42 height 13
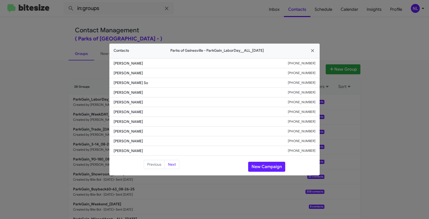
drag, startPoint x: 112, startPoint y: 130, endPoint x: 146, endPoint y: 133, distance: 33.3
click at [146, 133] on li "Kelli Barber +13525370690" at bounding box center [214, 132] width 211 height 10
copy span "Kelli Barber"
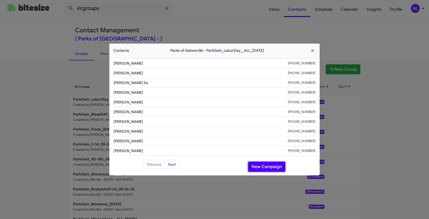
click at [269, 167] on button "New Campaign" at bounding box center [266, 167] width 37 height 10
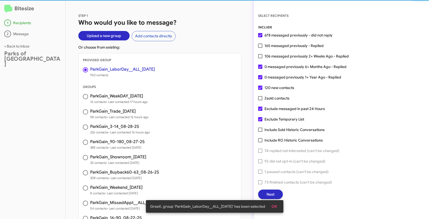
click at [277, 206] on span "OK" at bounding box center [275, 206] width 6 height 9
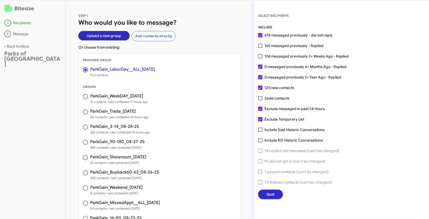
click at [258, 44] on span at bounding box center [260, 46] width 4 height 4
click at [260, 48] on input "165 messaged previously - Replied" at bounding box center [260, 48] width 0 height 0
checkbox input "true"
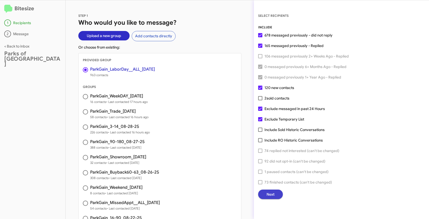
click at [273, 194] on span "Next" at bounding box center [271, 194] width 8 height 9
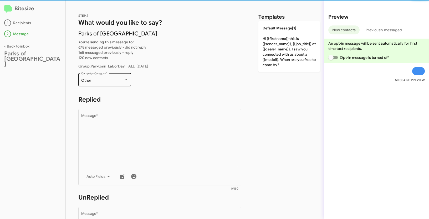
click at [104, 84] on div "Other Campaign Category *" at bounding box center [104, 79] width 47 height 14
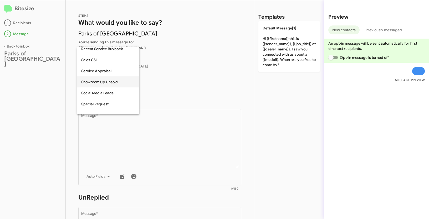
scroll to position [171, 0]
click at [107, 101] on span "Special Request" at bounding box center [108, 103] width 54 height 11
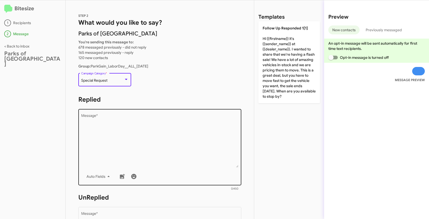
click at [135, 161] on textarea "Message *" at bounding box center [160, 141] width 158 height 54
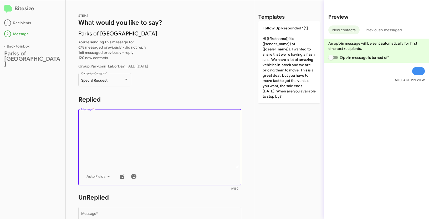
paste textarea ""Hi {{firstname}} it's {{sender_name}} at {{dealer_name}}. Labor Day savings ar…"
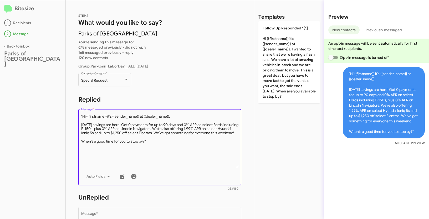
click at [83, 116] on textarea "Message *" at bounding box center [160, 141] width 158 height 54
click at [161, 146] on textarea "Message *" at bounding box center [160, 141] width 158 height 54
type textarea "Hi {{firstname}} it's {{sender_name}} at {{dealer_name}}. Labor Day savings are…"
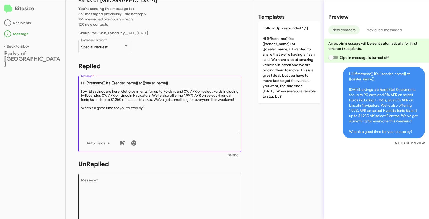
scroll to position [78, 0]
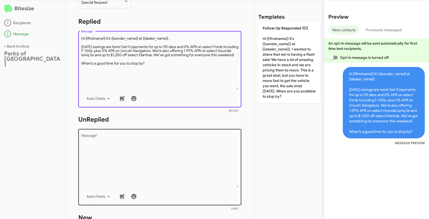
click at [120, 150] on textarea "Message *" at bounding box center [160, 161] width 158 height 54
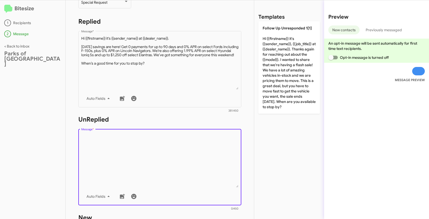
paste textarea ""Hi {{firstname}} it's {{sender_name}}, {{job_title}} at {{dealer_name}}. Thank…"
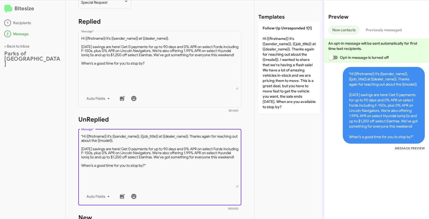
click at [83, 136] on textarea "Message *" at bounding box center [160, 161] width 158 height 54
click at [161, 167] on textarea "Message *" at bounding box center [160, 161] width 158 height 54
click at [154, 173] on textarea "Message *" at bounding box center [160, 161] width 158 height 54
click at [155, 171] on textarea "Message *" at bounding box center [160, 161] width 158 height 54
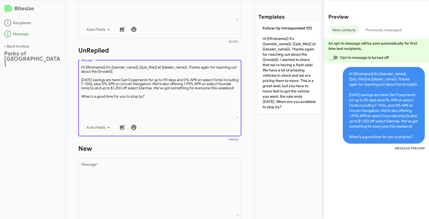
scroll to position [229, 0]
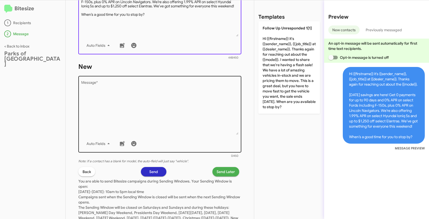
type textarea "Hi {{firstname}} it's {{sender_name}}, {{job_title}} at {{dealer_name}}. Thanks…"
click at [142, 108] on textarea "Message *" at bounding box center [160, 108] width 158 height 54
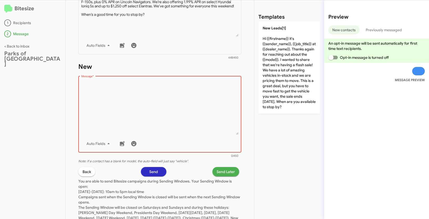
click at [133, 92] on textarea "Message *" at bounding box center [160, 108] width 158 height 54
paste textarea ""Hi {{firstname}} it's {{sender_name}}, {{job_title}} at {{dealer_name}}. Thank…"
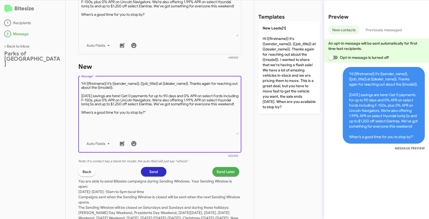
click at [83, 83] on textarea "Message *" at bounding box center [160, 108] width 158 height 54
click at [162, 118] on textarea "Message *" at bounding box center [160, 108] width 158 height 54
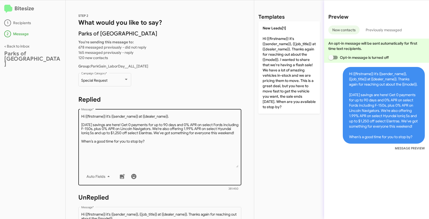
scroll to position [0, 0]
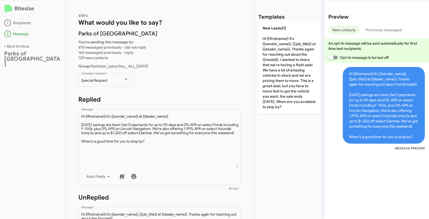
type textarea "Hi {{firstname}} it's {{sender_name}}, {{job_title}} at {{dealer_name}}. Thanks…"
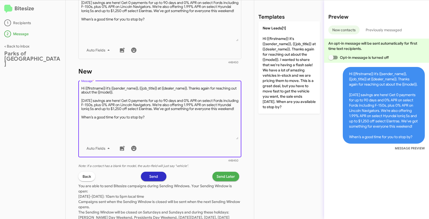
scroll to position [252, 0]
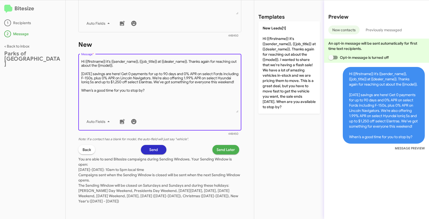
click at [228, 153] on span "Send Later" at bounding box center [226, 149] width 18 height 9
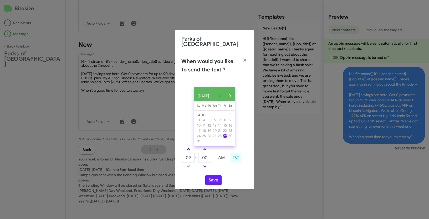
click at [191, 148] on link at bounding box center [188, 150] width 9 height 6
type input "10"
click at [208, 149] on link at bounding box center [205, 150] width 9 height 6
click at [206, 148] on link at bounding box center [205, 150] width 9 height 6
type input "10"
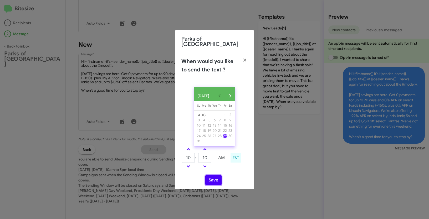
click at [217, 181] on button "Save" at bounding box center [214, 181] width 16 height 10
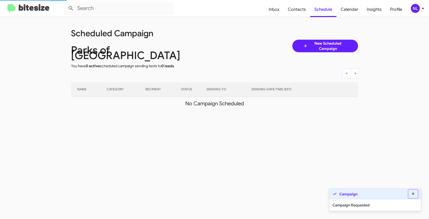
click at [414, 194] on icon at bounding box center [413, 194] width 2 height 2
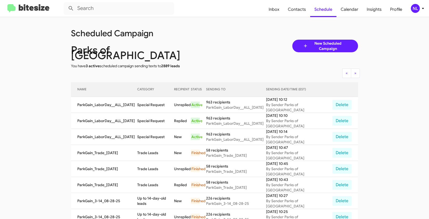
click at [419, 8] on div "NL" at bounding box center [415, 8] width 9 height 9
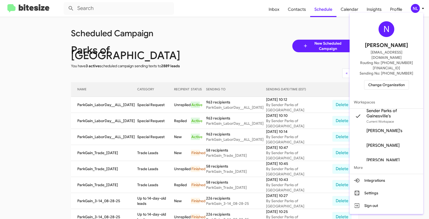
click at [383, 81] on span "Change Organization" at bounding box center [387, 85] width 37 height 9
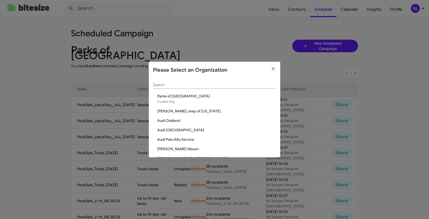
click at [196, 82] on div "Search" at bounding box center [214, 84] width 123 height 10
paste input "Kia of Fairfax"
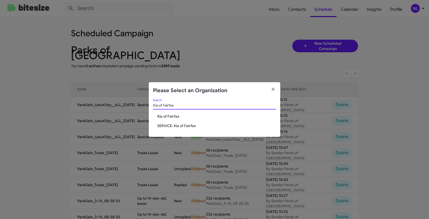
type input "Kia of Fairfax"
click at [165, 118] on span "Kia of Fairfax" at bounding box center [216, 116] width 119 height 5
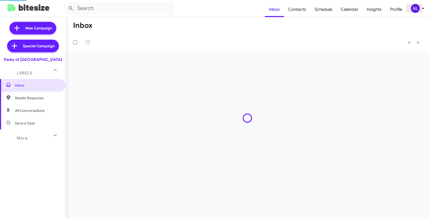
click at [416, 11] on div "NL" at bounding box center [415, 8] width 9 height 9
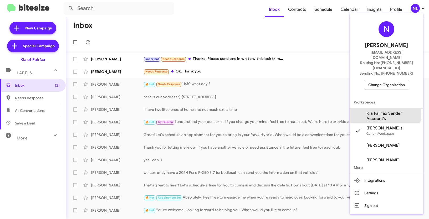
click at [383, 111] on span "Kia Fairfax Sender Account's" at bounding box center [393, 116] width 53 height 11
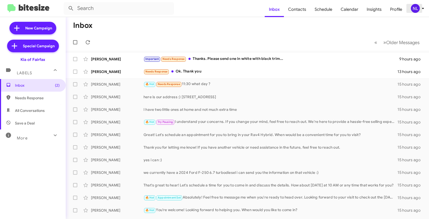
click at [418, 8] on div "NL" at bounding box center [415, 8] width 9 height 9
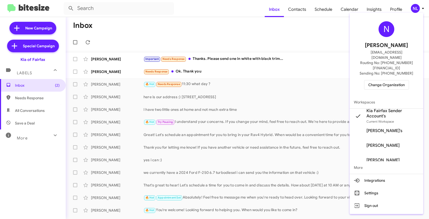
click at [277, 35] on div at bounding box center [214, 109] width 429 height 219
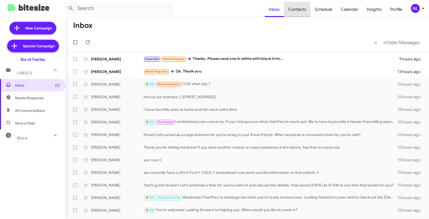
click at [301, 9] on span "Contacts" at bounding box center [297, 9] width 27 height 15
type input "in:groups"
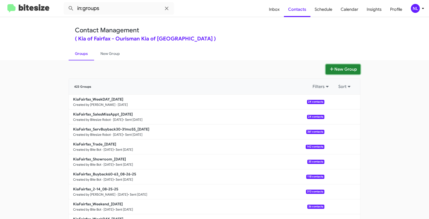
click at [351, 70] on button "New Group" at bounding box center [343, 69] width 35 height 10
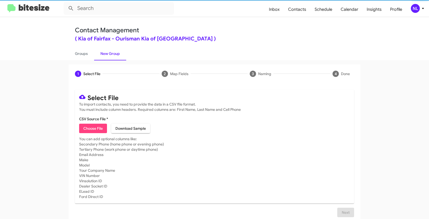
click at [91, 132] on span "Choose File" at bounding box center [92, 128] width 19 height 9
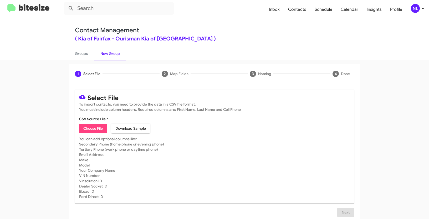
type input "KiaFairfax_LaborDay__ALL_[DATE]"
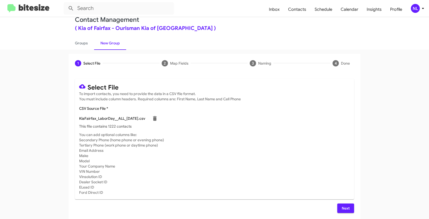
scroll to position [11, 0]
click at [338, 207] on button "Next" at bounding box center [346, 208] width 17 height 9
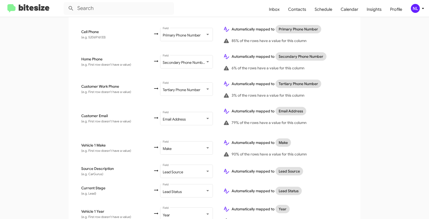
scroll to position [289, 0]
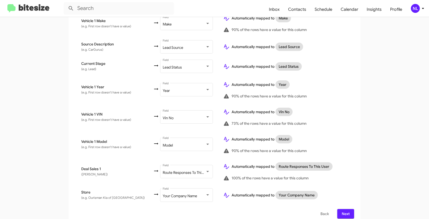
click at [339, 210] on button "Next" at bounding box center [346, 213] width 17 height 9
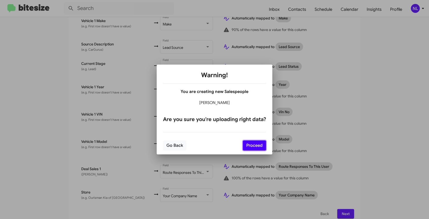
click at [259, 147] on button "Proceed" at bounding box center [254, 146] width 23 height 10
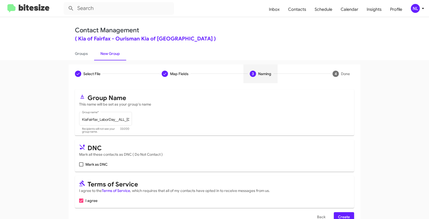
scroll to position [13, 0]
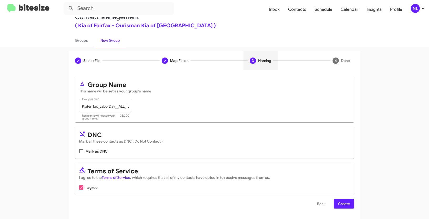
click at [347, 204] on span "Create" at bounding box center [344, 203] width 12 height 9
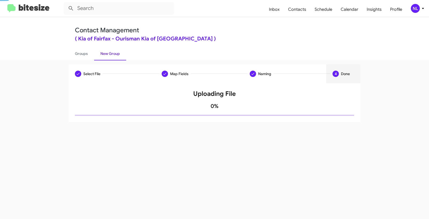
scroll to position [0, 0]
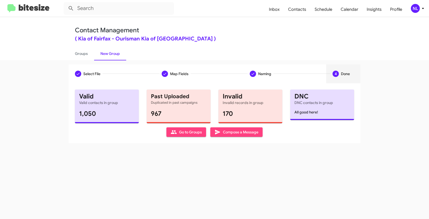
click at [190, 134] on span "Go to Groups" at bounding box center [186, 132] width 31 height 9
type input "in:groups"
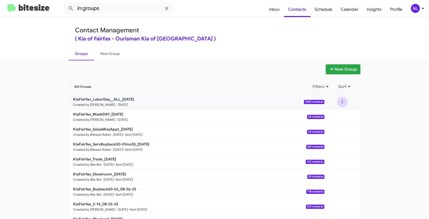
click at [342, 102] on button at bounding box center [342, 102] width 11 height 11
click at [334, 117] on button "View contacts" at bounding box center [327, 116] width 42 height 13
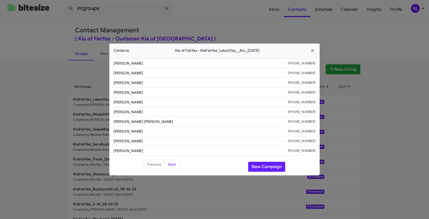
drag, startPoint x: 113, startPoint y: 112, endPoint x: 167, endPoint y: 113, distance: 53.4
click at [167, 113] on li "[PERSON_NAME] [PHONE_NUMBER]" at bounding box center [214, 112] width 211 height 10
copy span "[PERSON_NAME]"
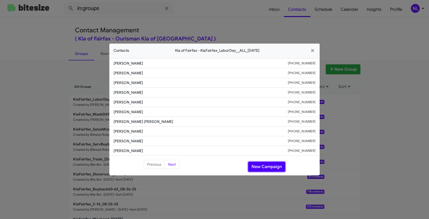
click at [259, 167] on button "New Campaign" at bounding box center [266, 167] width 37 height 10
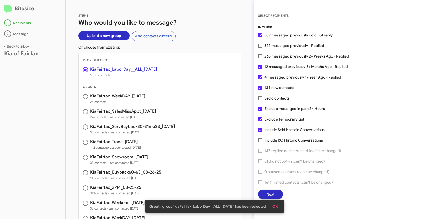
click at [281, 204] on button "OK" at bounding box center [275, 206] width 14 height 9
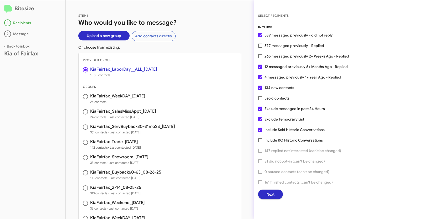
click at [262, 46] on span at bounding box center [260, 46] width 4 height 4
click at [261, 48] on input "377 messaged previously - Replied" at bounding box center [260, 48] width 0 height 0
checkbox input "true"
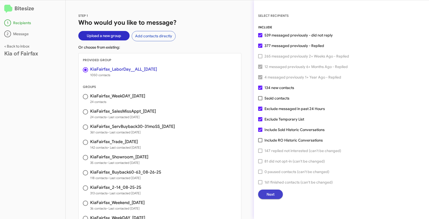
click at [276, 194] on button "Next" at bounding box center [270, 194] width 25 height 9
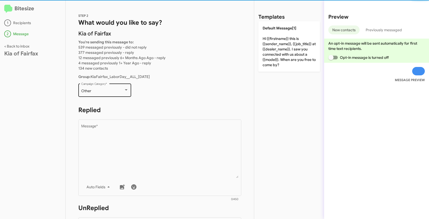
click at [108, 88] on div "Other Campaign Category *" at bounding box center [104, 90] width 47 height 14
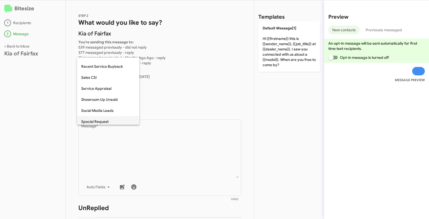
click at [111, 120] on span "Special Request" at bounding box center [108, 121] width 54 height 11
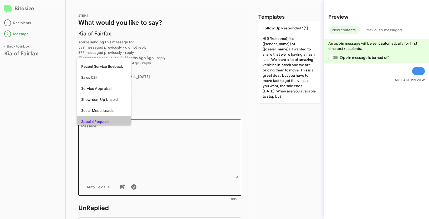
scroll to position [165, 0]
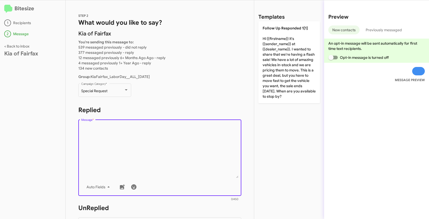
click at [119, 134] on textarea "Message *" at bounding box center [160, 152] width 158 height 54
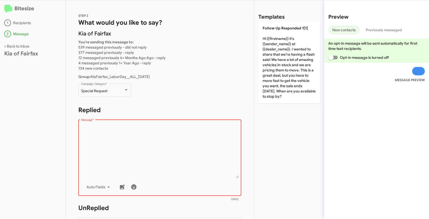
click at [102, 135] on textarea "Message *" at bounding box center [160, 152] width 158 height 54
paste textarea ""Hi {{firstname}} it's {{sender_name}} at {{dealer_name}}. Our [DATE] Sales Eve…"
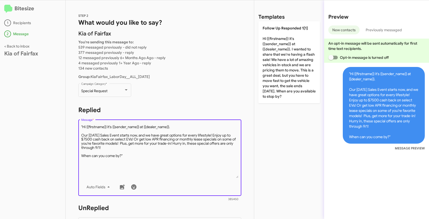
click at [83, 126] on textarea "Message *" at bounding box center [160, 152] width 158 height 54
click at [140, 154] on textarea "Message *" at bounding box center [160, 152] width 158 height 54
click at [136, 159] on textarea "Message *" at bounding box center [160, 152] width 158 height 54
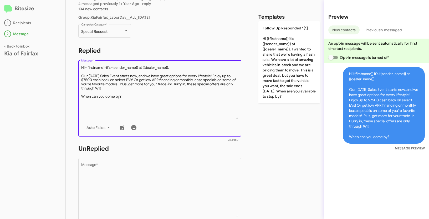
scroll to position [62, 0]
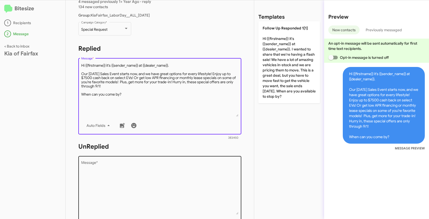
type textarea "Hi {{firstname}} it's {{sender_name}} at {{dealer_name}}. Our [DATE] Sales Even…"
click at [125, 177] on textarea "Message *" at bounding box center [160, 188] width 158 height 54
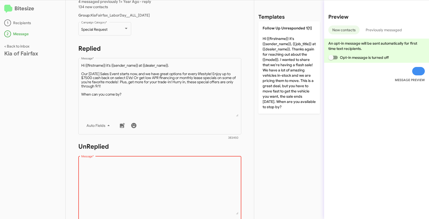
click at [104, 165] on textarea "Message *" at bounding box center [160, 188] width 158 height 54
paste textarea ""Hi {{firstname}} it's {{sender_name}}, {{job_title}} at {{dealer_name}}. Thank…"
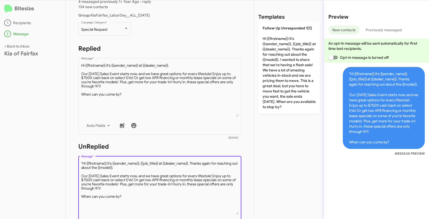
click at [82, 163] on textarea "Message *" at bounding box center [160, 188] width 158 height 54
click at [137, 196] on textarea "Message *" at bounding box center [160, 188] width 158 height 54
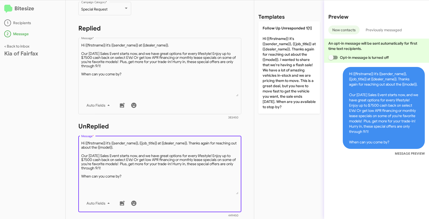
scroll to position [87, 0]
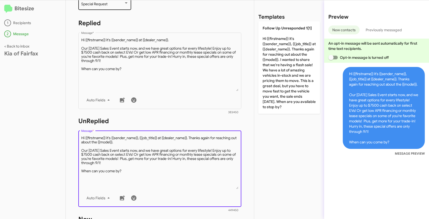
type textarea "Hi {{firstname}} it's {{sender_name}}, {{job_title}} at {{dealer_name}}. Thanks…"
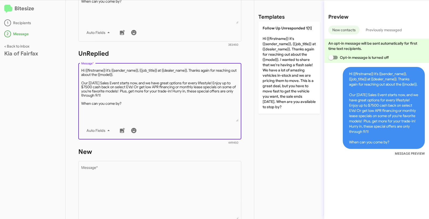
scroll to position [158, 0]
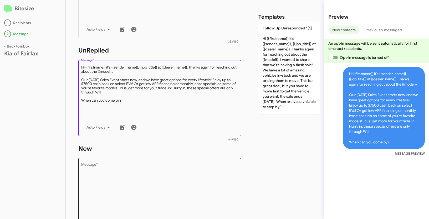
click at [120, 174] on textarea "Message *" at bounding box center [160, 190] width 158 height 54
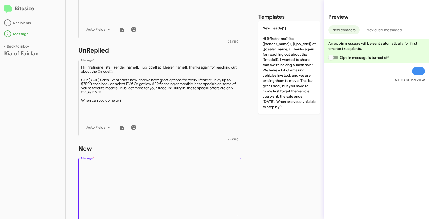
paste textarea ""Hi {{firstname}} it's {{sender_name}}, {{job_title}} at {{dealer_name}}. Thank…"
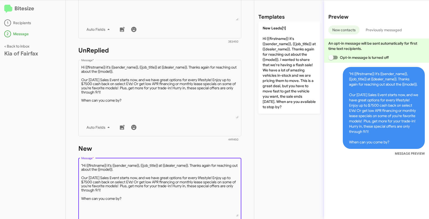
drag, startPoint x: 83, startPoint y: 165, endPoint x: 103, endPoint y: 154, distance: 22.4
click at [83, 165] on textarea "Message *" at bounding box center [160, 190] width 158 height 54
click at [129, 196] on textarea "Message *" at bounding box center [160, 190] width 158 height 54
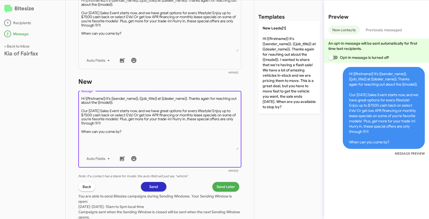
scroll to position [229, 0]
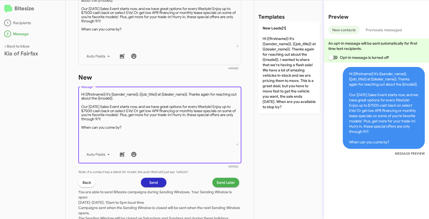
type textarea "Hi {{firstname}} it's {{sender_name}}, {{job_title}} at {{dealer_name}}. Thanks…"
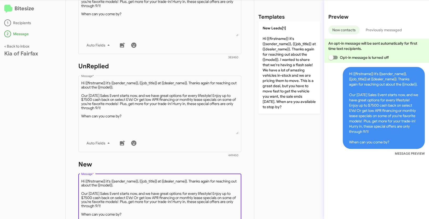
scroll to position [262, 0]
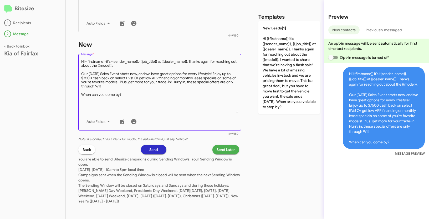
click at [221, 150] on span "Send Later" at bounding box center [226, 149] width 18 height 9
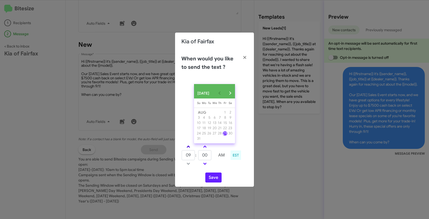
click at [189, 149] on span at bounding box center [188, 147] width 3 height 3
type input "10"
drag, startPoint x: 210, startPoint y: 158, endPoint x: 193, endPoint y: 154, distance: 17.3
click at [193, 154] on tr "10 : 00 AM" at bounding box center [205, 155] width 47 height 11
type input "55"
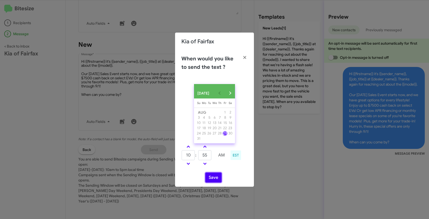
click at [217, 179] on button "Save" at bounding box center [214, 178] width 16 height 10
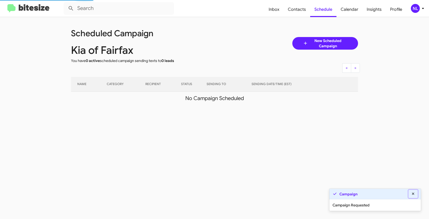
click at [413, 195] on icon at bounding box center [413, 194] width 5 height 4
